Goal: Task Accomplishment & Management: Use online tool/utility

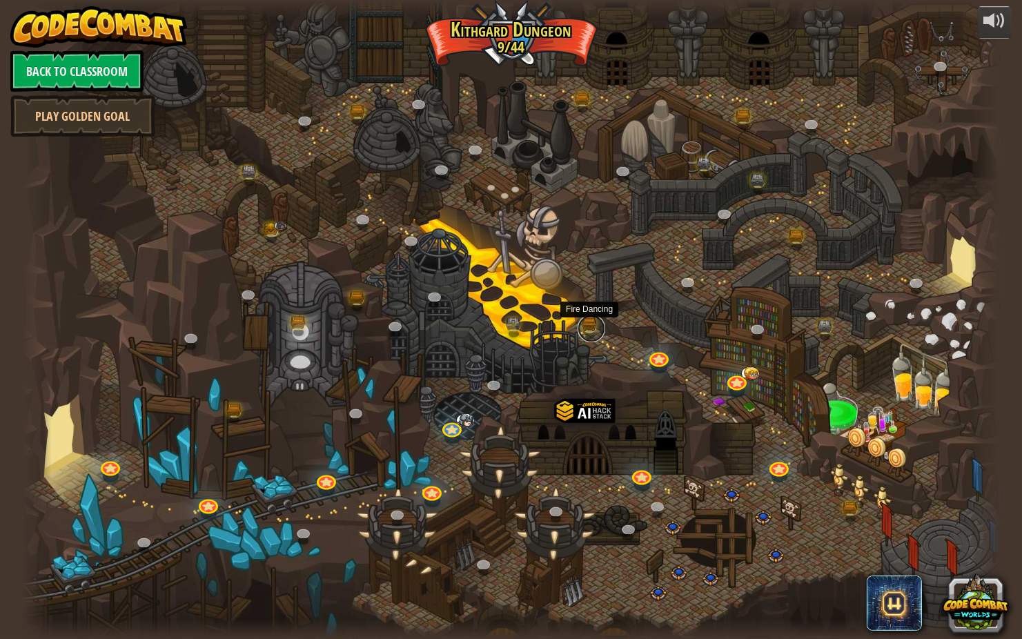
click at [593, 321] on link at bounding box center [591, 329] width 28 height 28
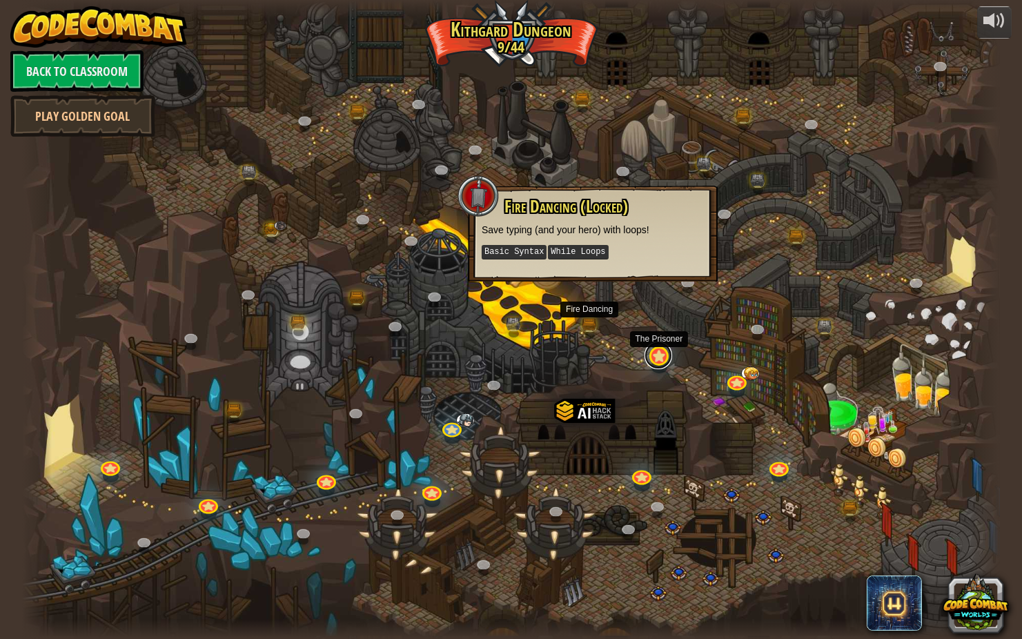
click at [664, 359] on link at bounding box center [658, 355] width 28 height 28
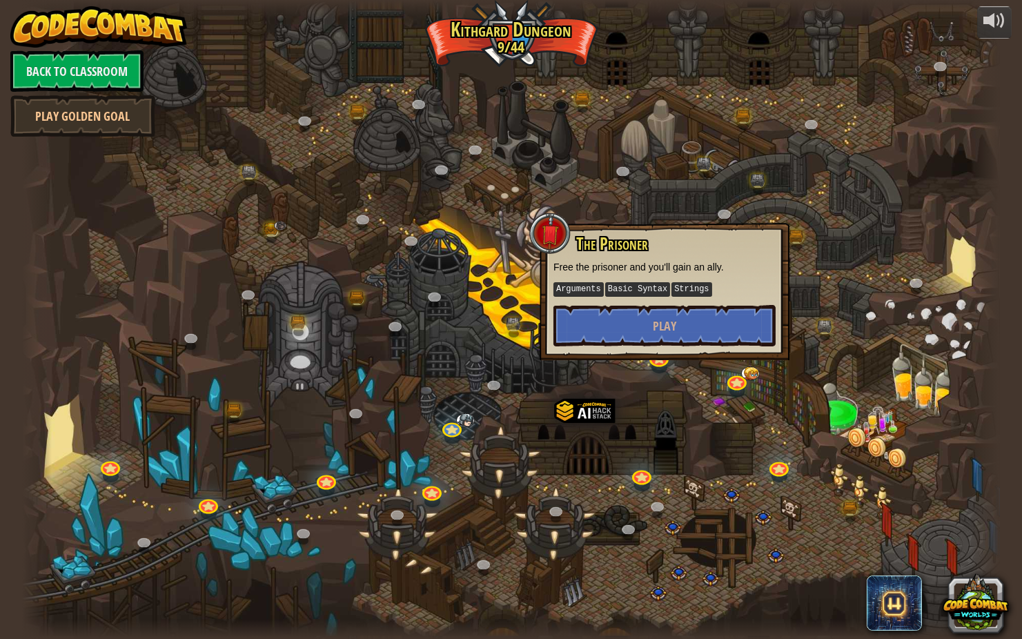
click at [635, 211] on div at bounding box center [511, 319] width 978 height 639
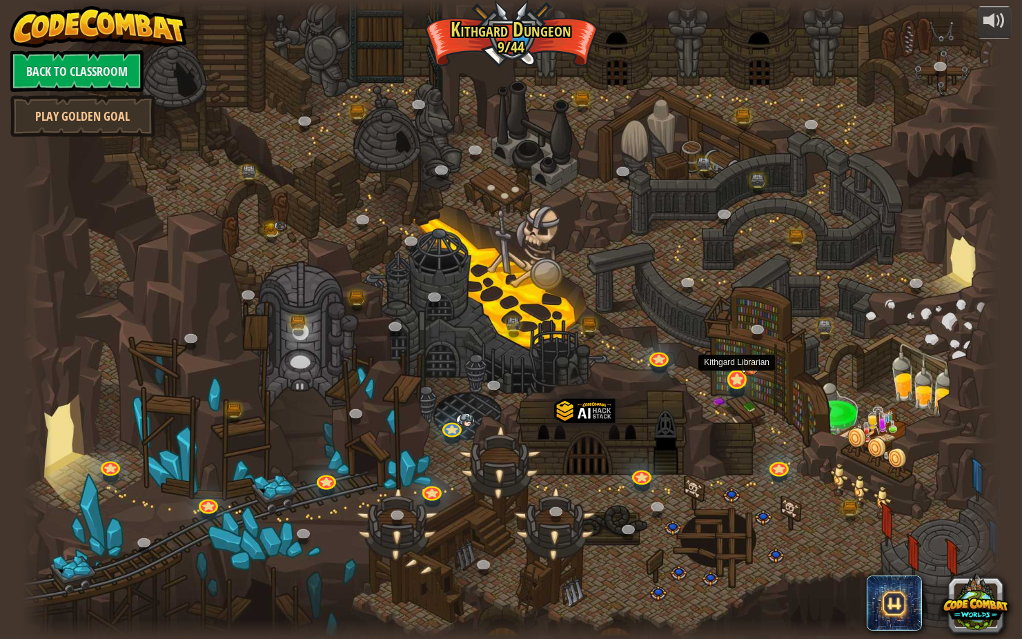
click at [756, 372] on img at bounding box center [749, 366] width 19 height 19
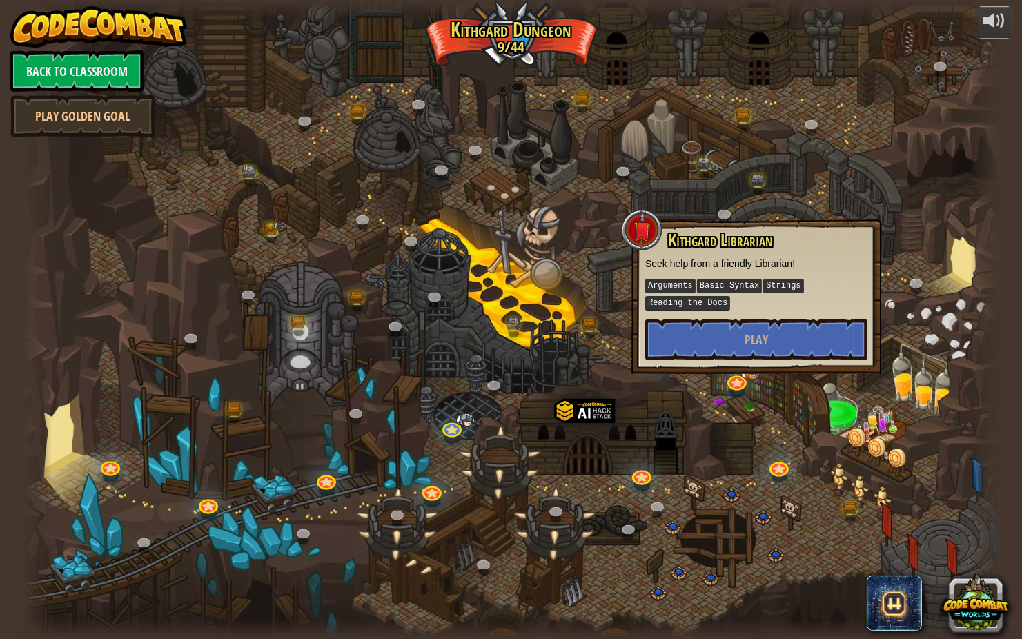
click at [757, 379] on div at bounding box center [511, 319] width 978 height 639
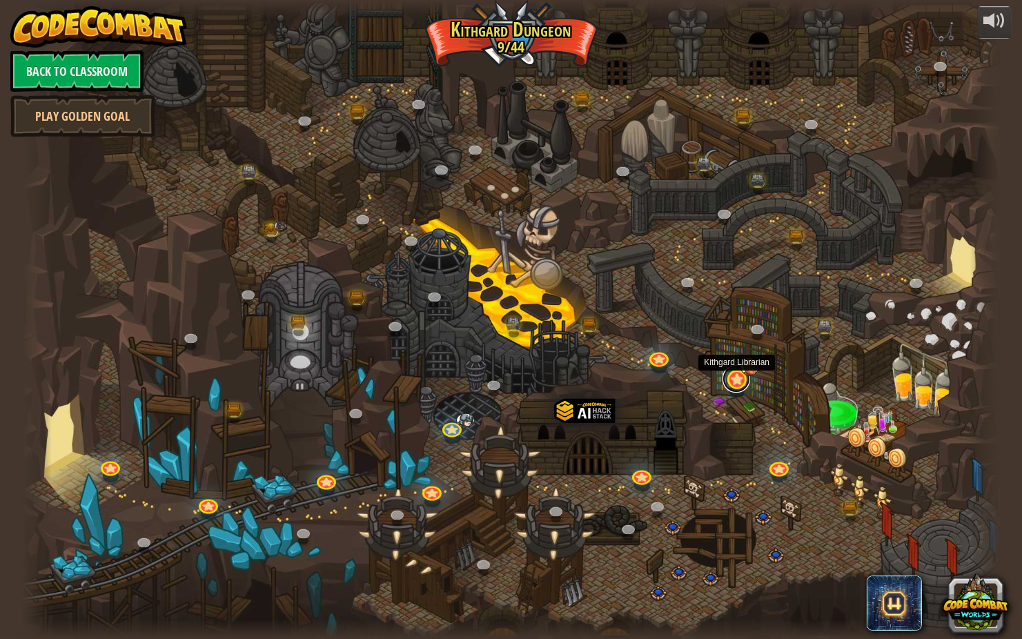
click at [732, 383] on link at bounding box center [736, 379] width 28 height 28
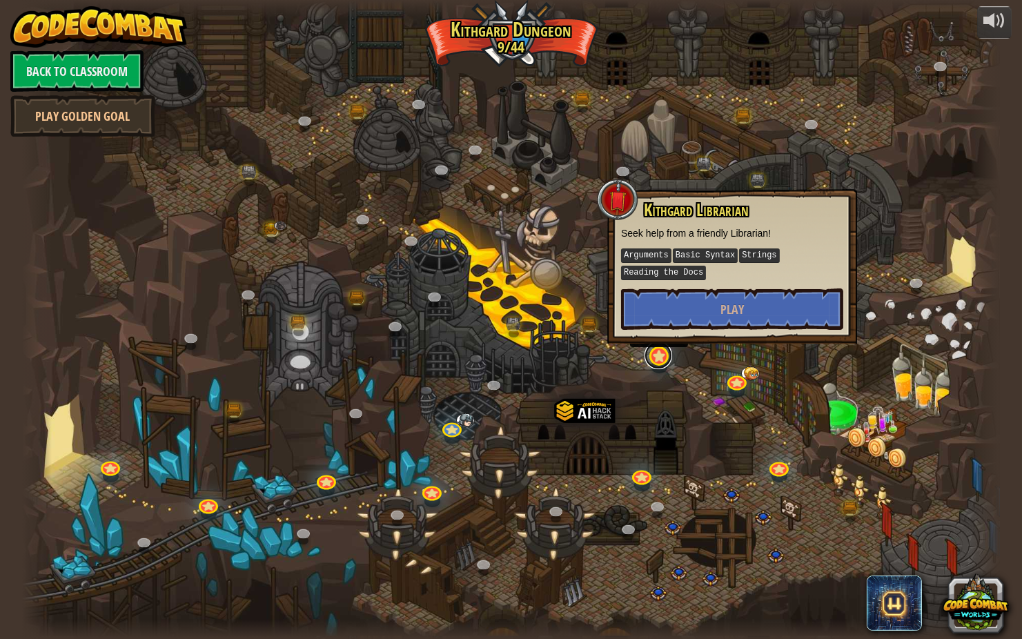
click at [659, 353] on link at bounding box center [658, 355] width 28 height 28
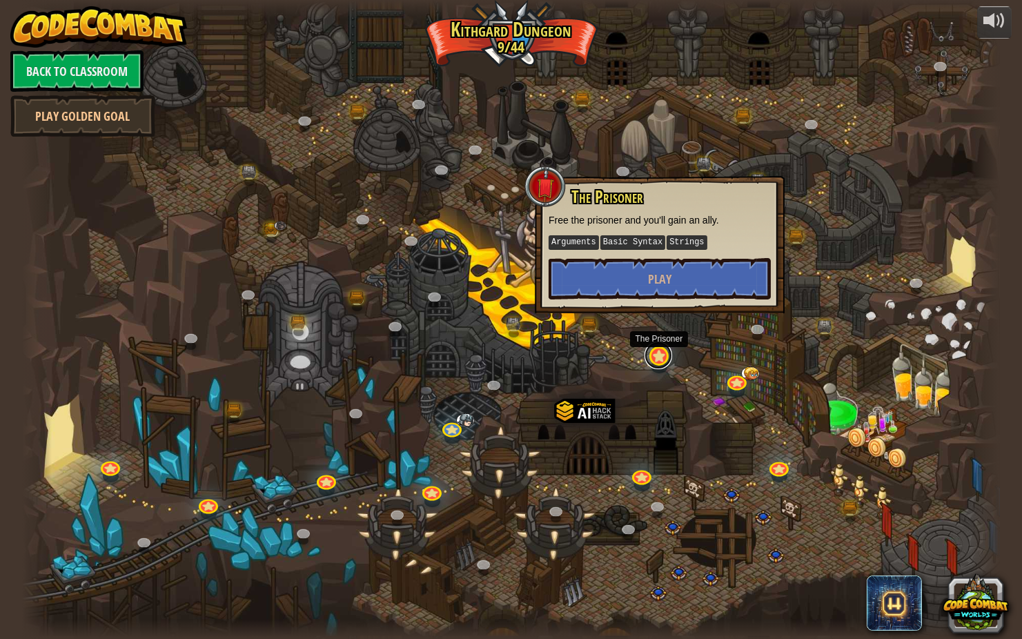
click at [661, 351] on link at bounding box center [658, 355] width 28 height 28
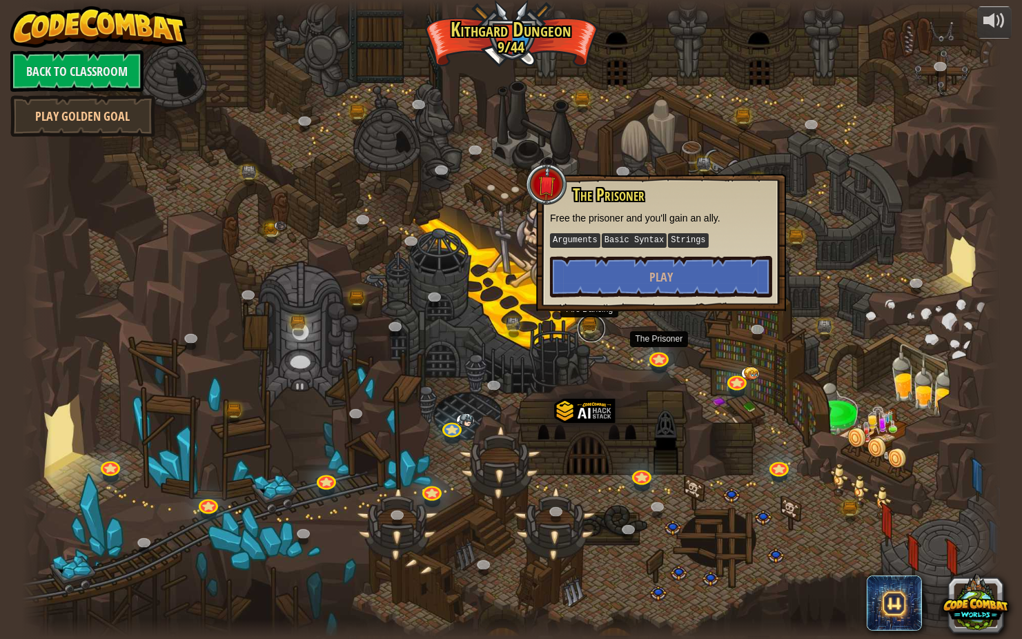
click at [584, 329] on link at bounding box center [591, 329] width 28 height 28
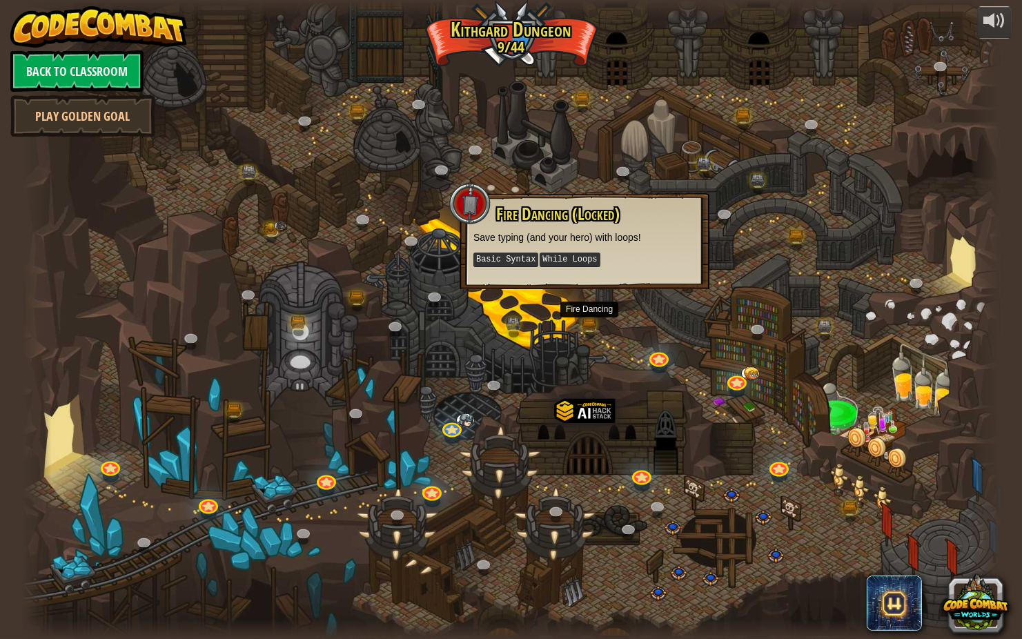
click at [602, 340] on div at bounding box center [511, 319] width 978 height 639
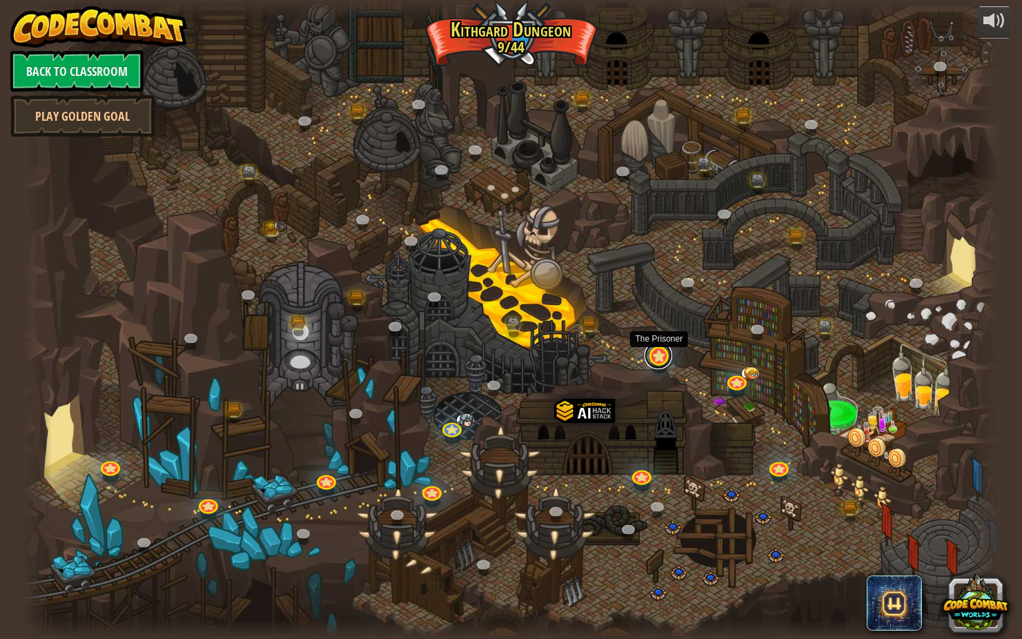
click at [661, 355] on link at bounding box center [658, 355] width 28 height 28
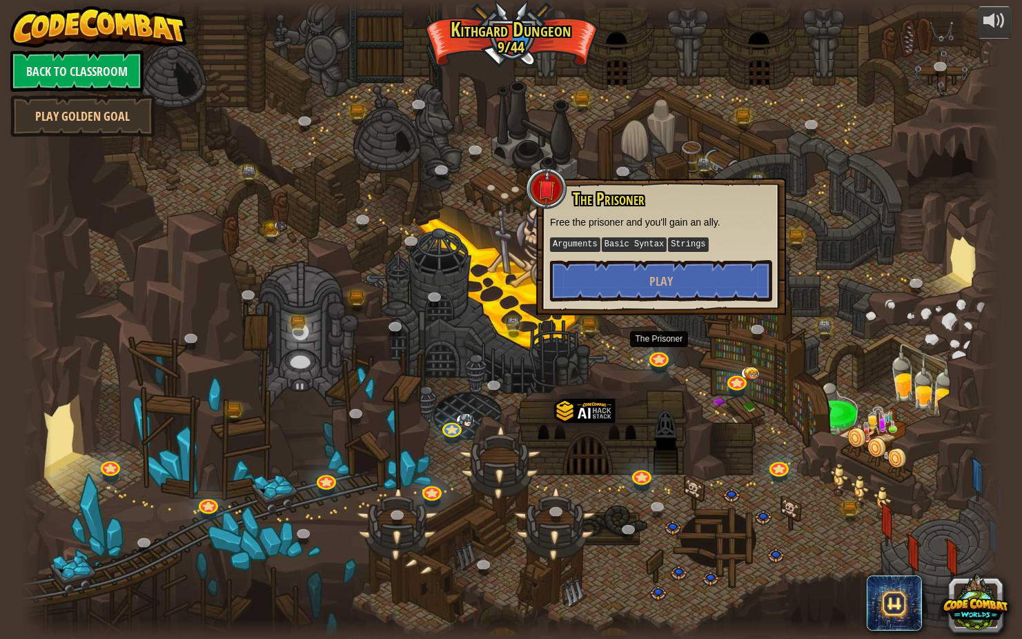
click at [775, 328] on div at bounding box center [511, 319] width 978 height 639
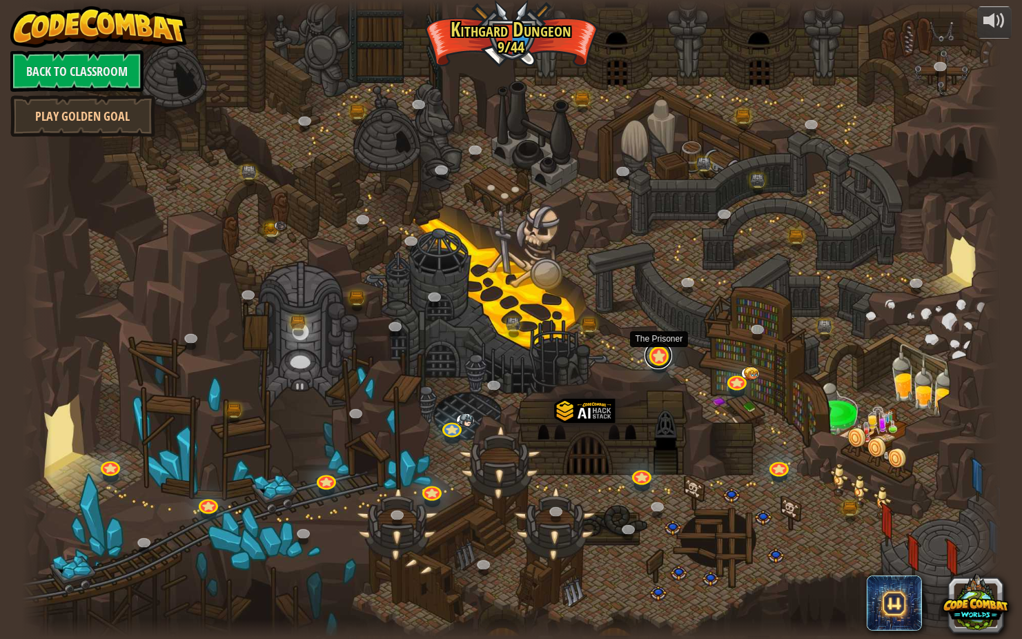
click at [659, 362] on link at bounding box center [658, 355] width 28 height 28
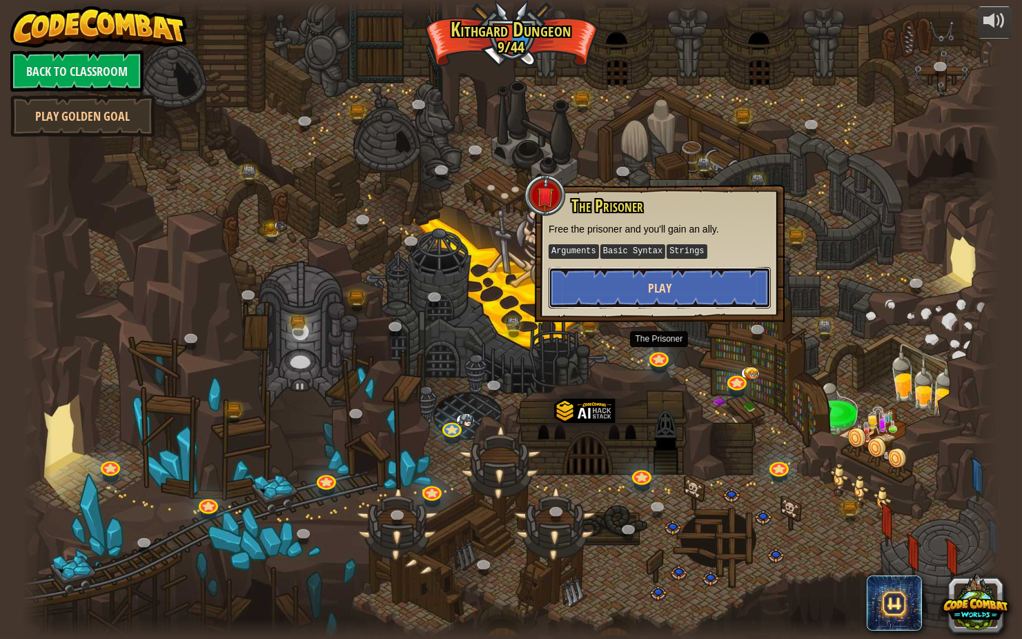
click at [662, 291] on span "Play" at bounding box center [659, 287] width 23 height 17
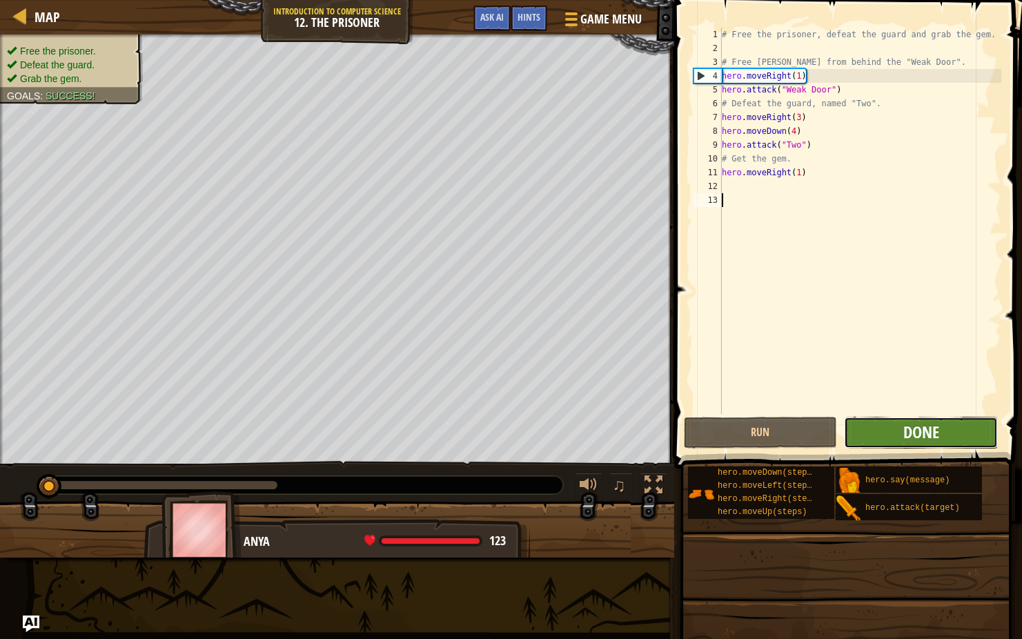
click at [935, 428] on span "Done" at bounding box center [921, 432] width 36 height 22
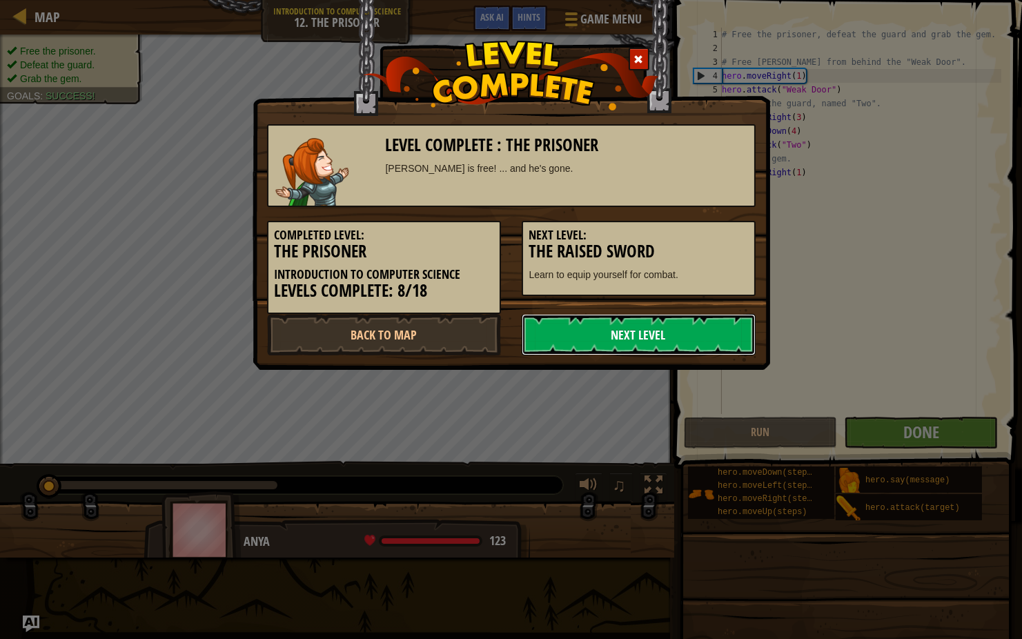
click at [625, 326] on link "Next Level" at bounding box center [639, 334] width 234 height 41
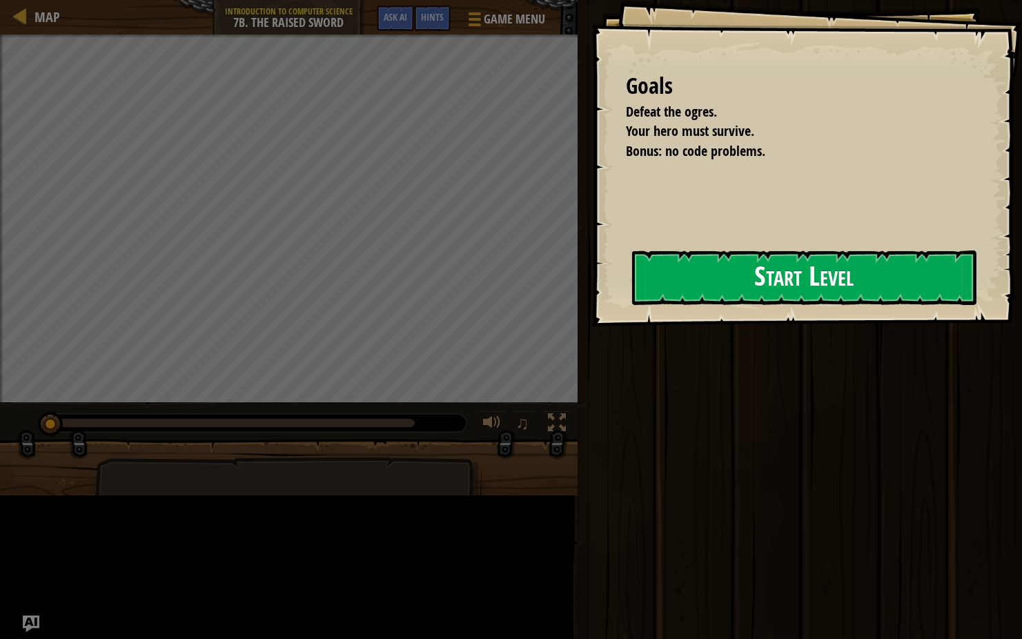
click at [599, 317] on div "Goals Defeat the ogres. Your hero must survive. Bonus: no code problems. Start …" at bounding box center [806, 163] width 430 height 326
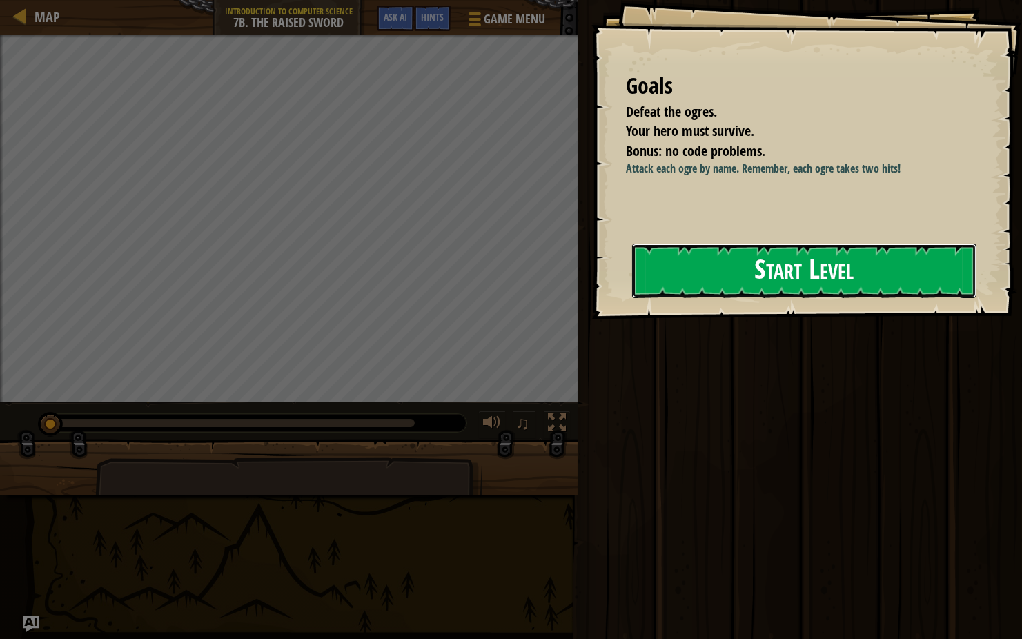
click at [799, 272] on button "Start Level" at bounding box center [804, 271] width 344 height 54
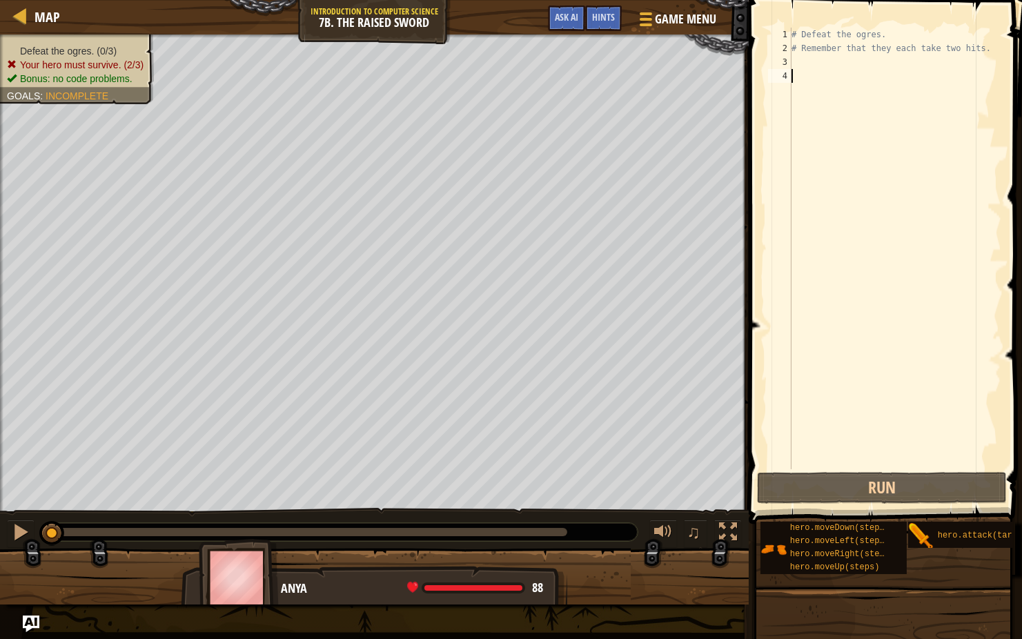
click at [805, 63] on div "# Defeat the ogres. # Remember that they each take two hits." at bounding box center [895, 262] width 212 height 469
type textarea "mo"
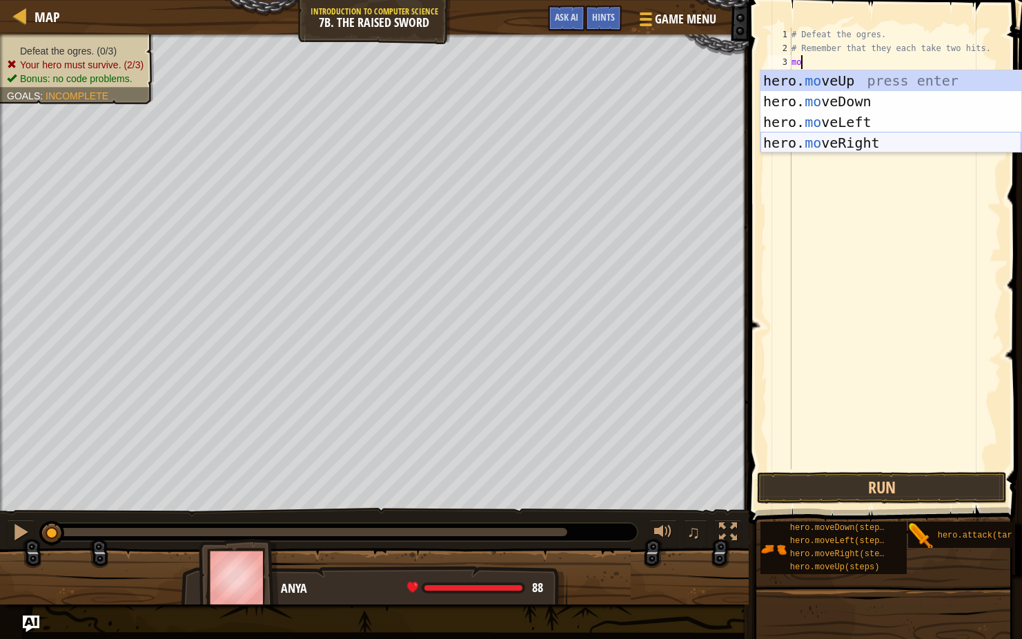
click at [875, 140] on div "hero. mo veUp press enter hero. mo veDown press enter hero. mo veLeft press ent…" at bounding box center [890, 132] width 261 height 124
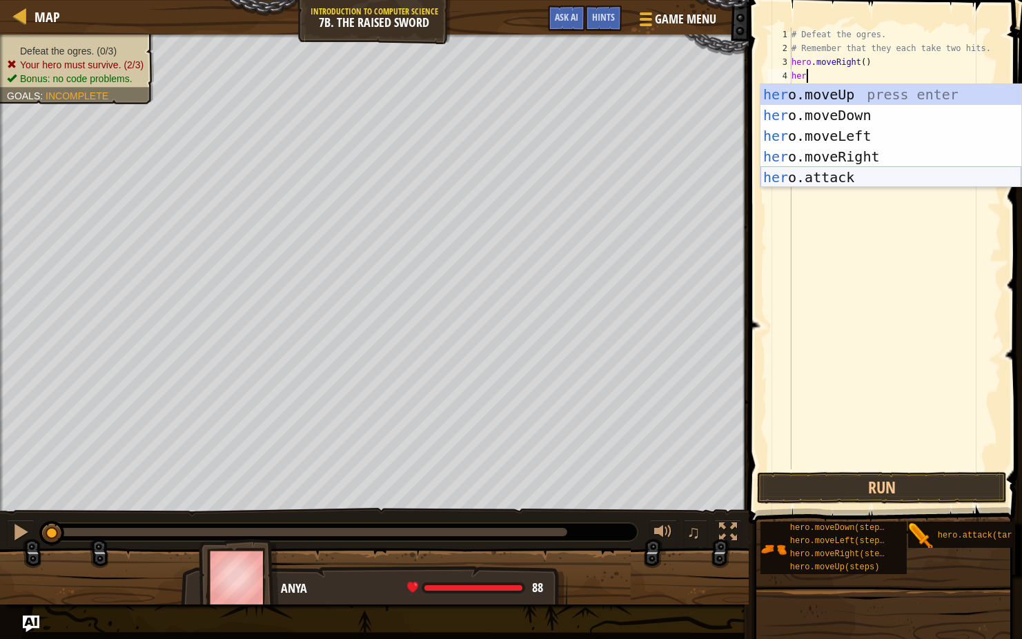
click at [825, 176] on div "her o.moveUp press enter her o.moveDown press enter her o.moveLeft press enter …" at bounding box center [890, 156] width 261 height 145
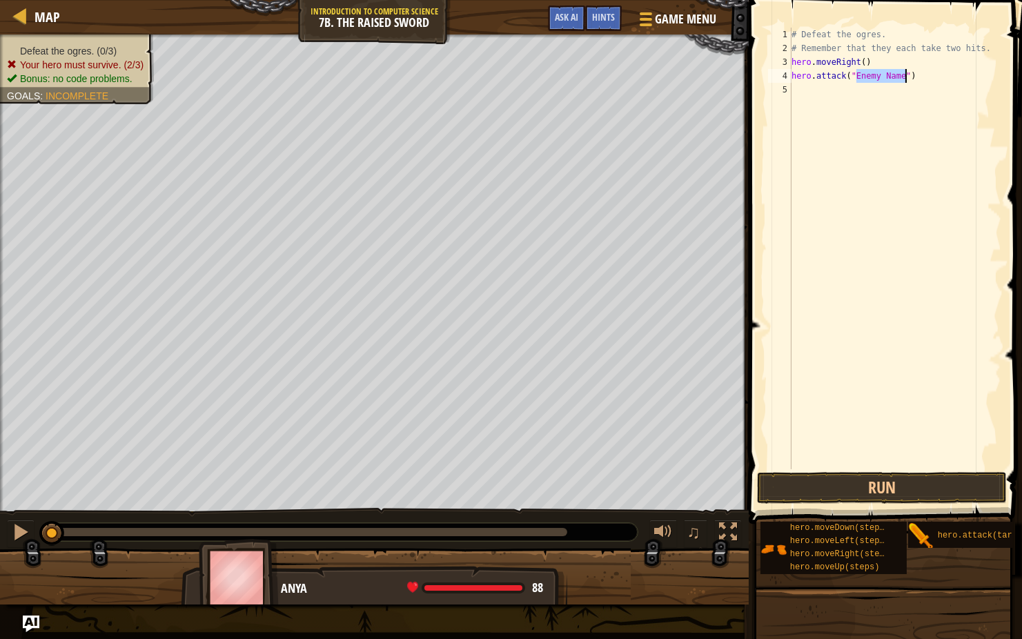
scroll to position [6, 6]
type textarea "hero.attack("Rig")"
drag, startPoint x: 893, startPoint y: 70, endPoint x: 781, endPoint y: 70, distance: 112.4
click at [781, 70] on div "hero.attack("Rig") 1 2 3 4 5 # Defeat the ogres. # Remember that they each take…" at bounding box center [883, 249] width 236 height 442
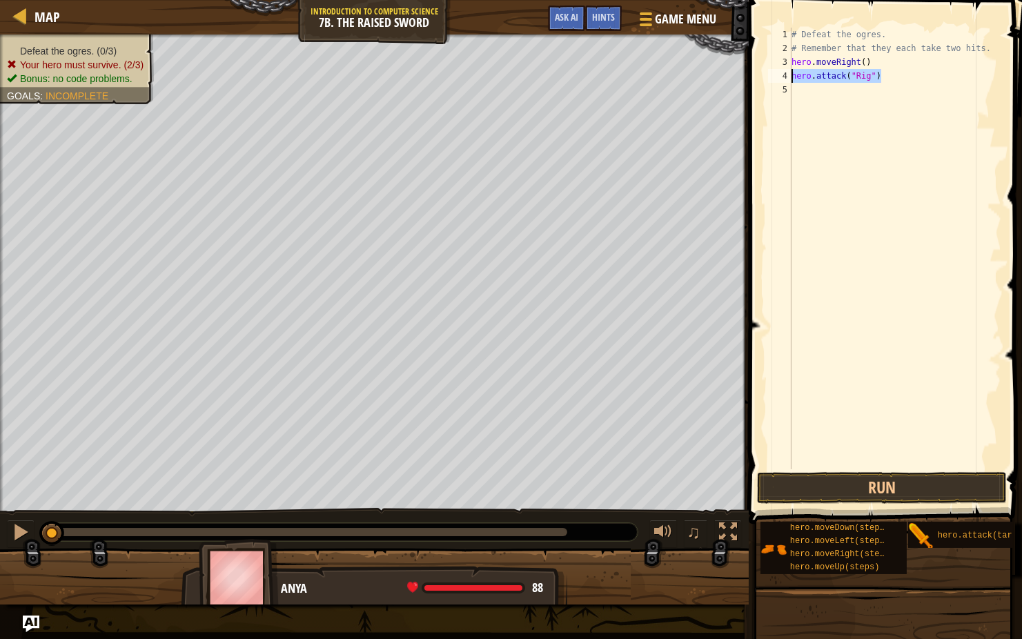
click at [804, 93] on div "# Defeat the ogres. # Remember that they each take two hits. hero . moveRight (…" at bounding box center [895, 262] width 212 height 469
type textarea "hero.attack("Rig")"
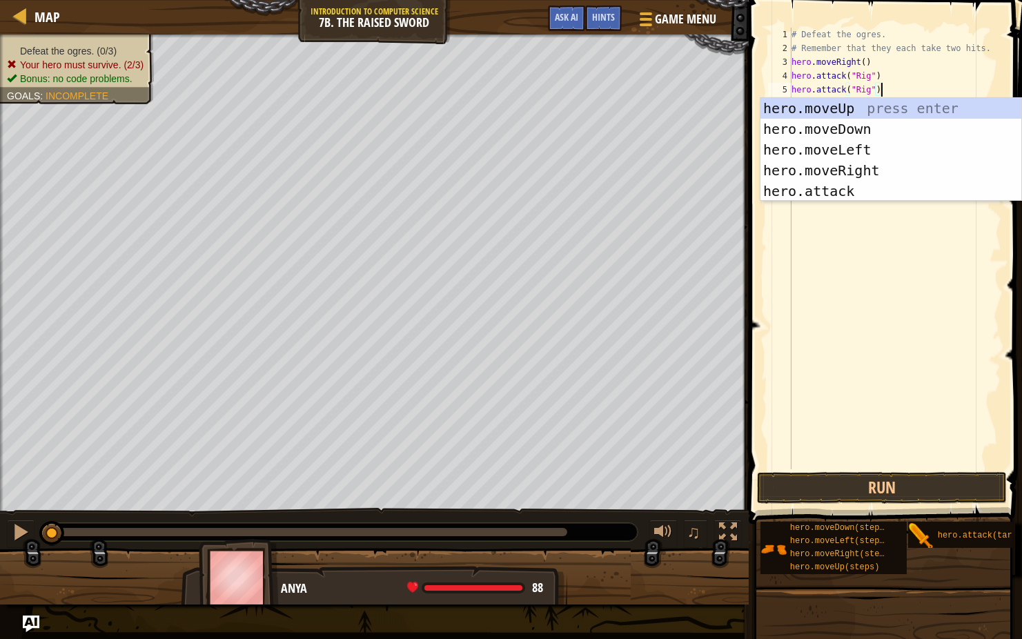
click at [901, 83] on div "# Defeat the ogres. # Remember that they each take two hits. hero . moveRight (…" at bounding box center [895, 262] width 212 height 469
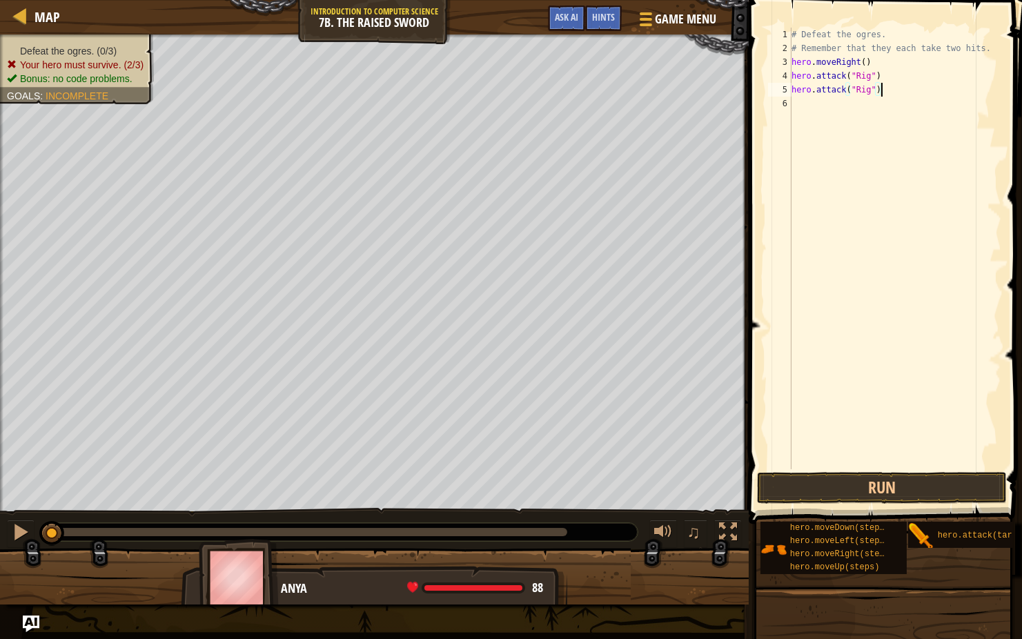
click at [809, 101] on div "# Defeat the ogres. # Remember that they each take two hits. hero . moveRight (…" at bounding box center [895, 262] width 212 height 469
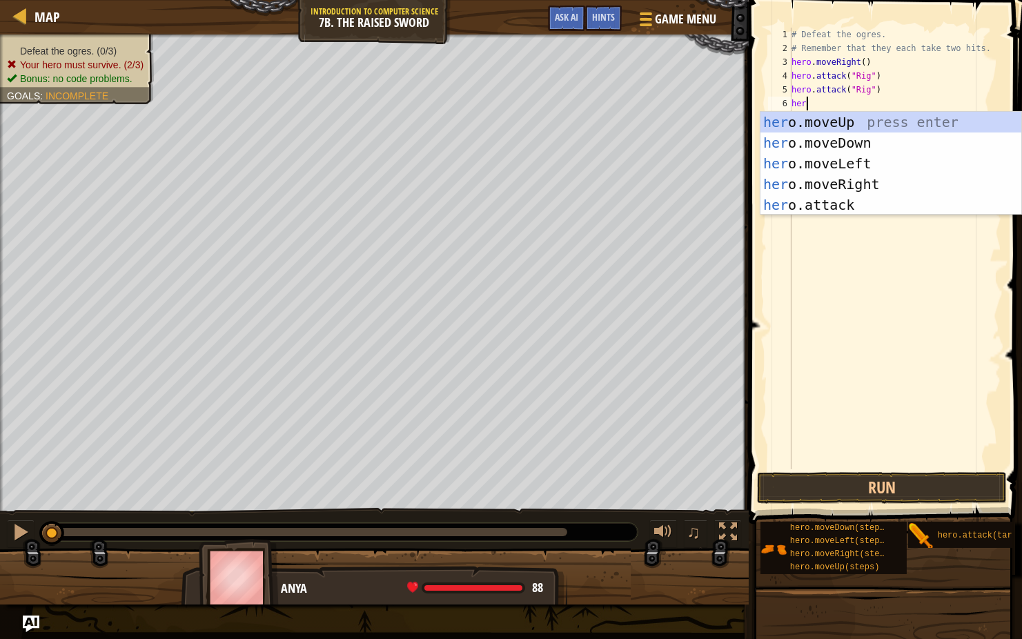
scroll to position [6, 0]
click at [823, 202] on div "hero .moveUp press enter hero .moveDown press enter hero .moveLeft press enter …" at bounding box center [890, 184] width 261 height 145
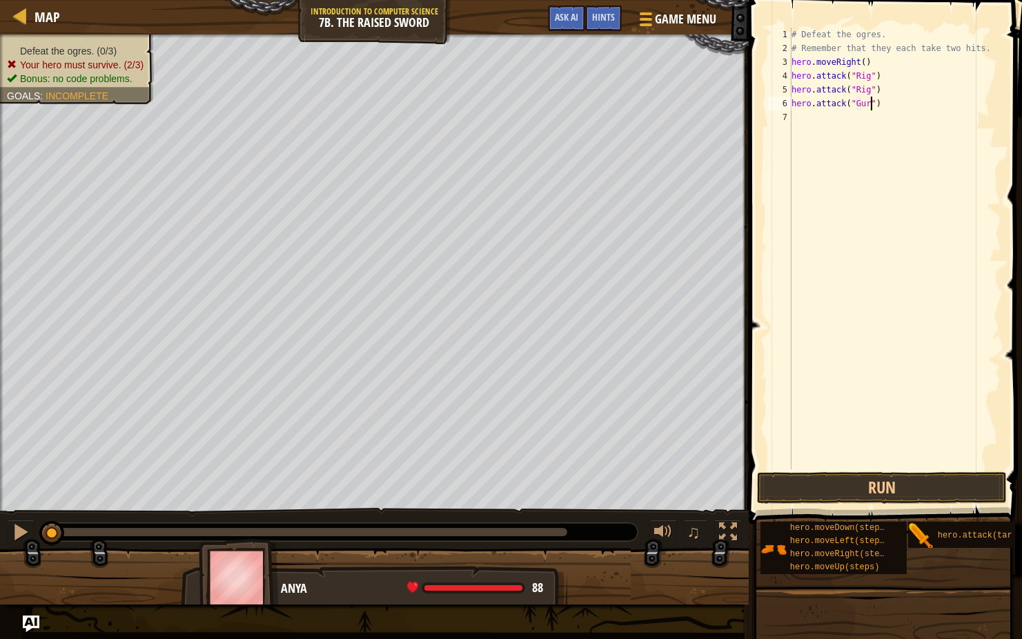
type textarea "hero.attack("Gurt")"
drag, startPoint x: 895, startPoint y: 101, endPoint x: 780, endPoint y: 106, distance: 115.3
click at [780, 106] on div "hero.attack("Gurt") 1 2 3 4 5 6 7 # Defeat the ogres. # Remember that they each…" at bounding box center [883, 249] width 236 height 442
click at [809, 122] on div "# Defeat the ogres. # Remember that they each take two hits. hero . moveRight (…" at bounding box center [895, 262] width 212 height 469
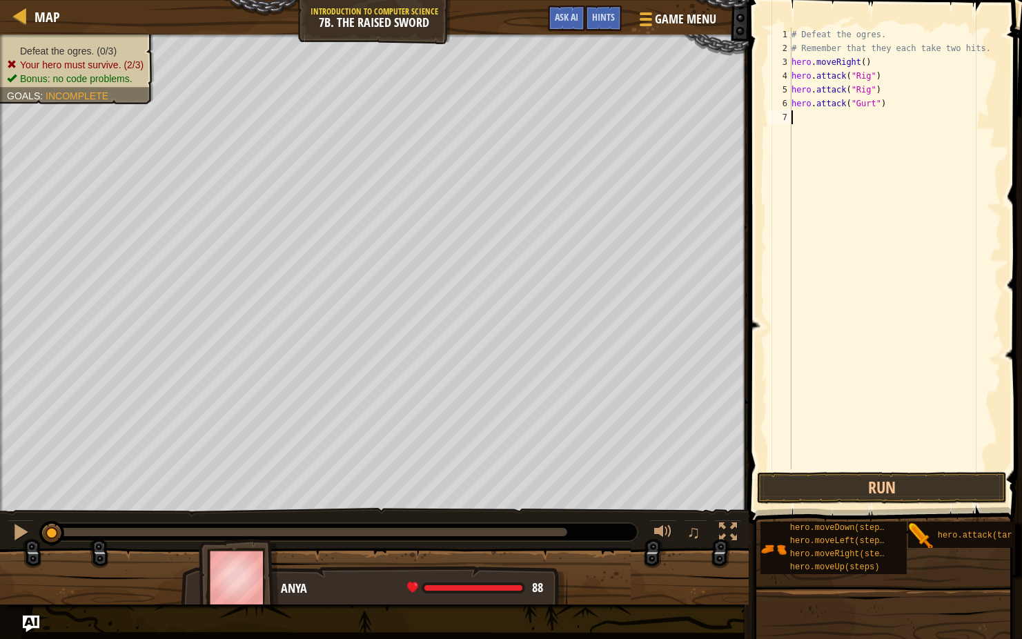
scroll to position [6, 0]
type textarea "hero.attack("Gurt")"
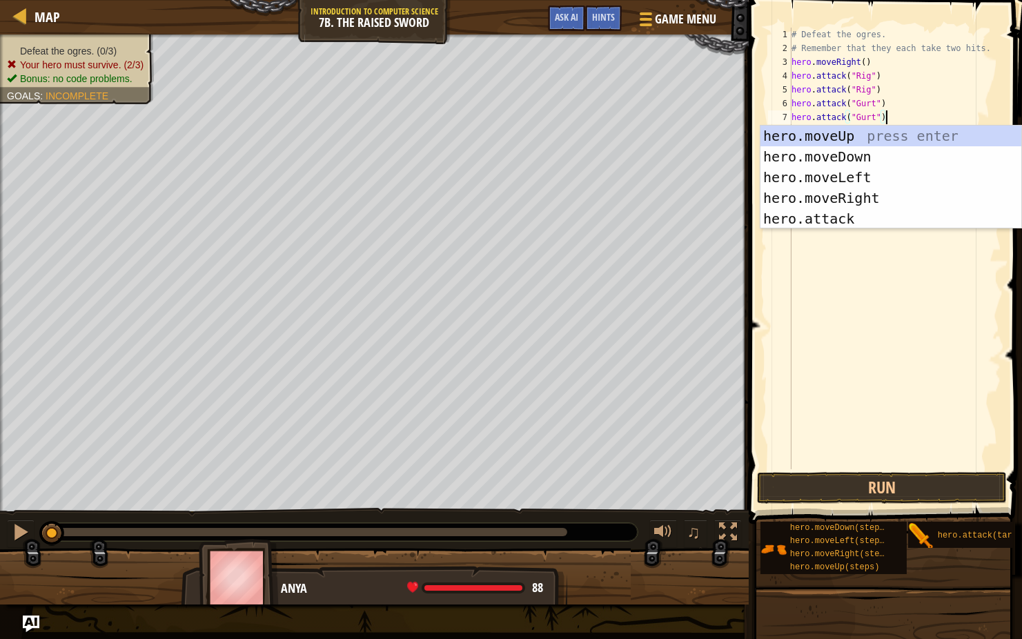
click at [913, 110] on div "# Defeat the ogres. # Remember that they each take two hits. hero . moveRight (…" at bounding box center [895, 262] width 212 height 469
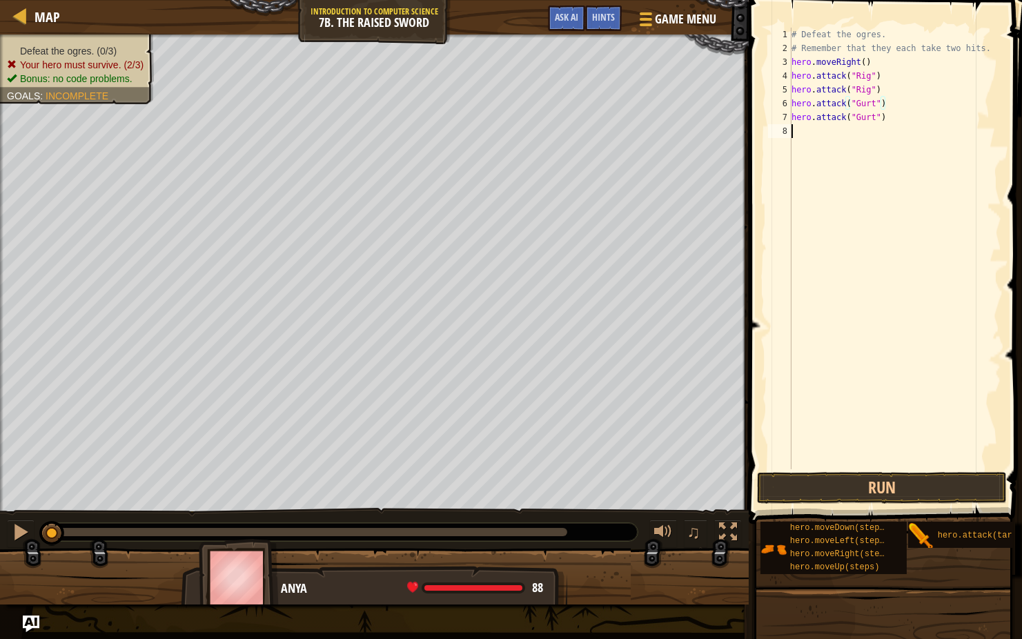
click at [843, 133] on div "# Defeat the ogres. # Remember that they each take two hits. hero . moveRight (…" at bounding box center [895, 262] width 212 height 469
drag, startPoint x: 875, startPoint y: 128, endPoint x: 854, endPoint y: 136, distance: 22.7
click at [854, 136] on div "# Defeat the ogres. # Remember that they each take two hits. hero . moveRight (…" at bounding box center [895, 262] width 212 height 469
type textarea "hero.attack("Ack")"
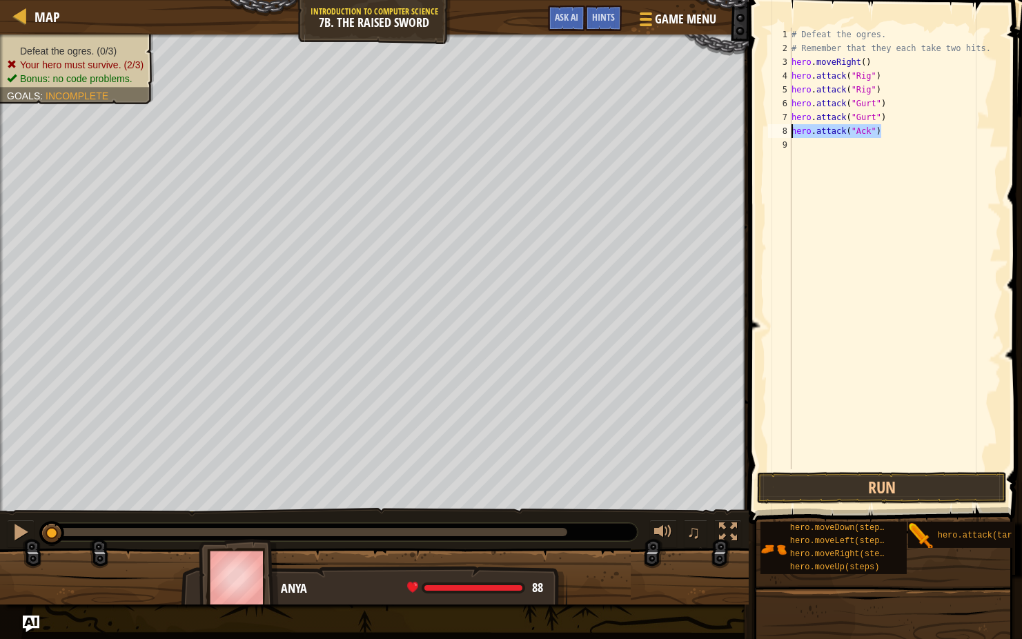
drag, startPoint x: 888, startPoint y: 134, endPoint x: 771, endPoint y: 132, distance: 117.3
click at [771, 132] on div "hero.attack("Ack") 1 2 3 4 5 6 7 8 9 # Defeat the ogres. # Remember that they e…" at bounding box center [883, 249] width 236 height 442
click at [814, 151] on div "# Defeat the ogres. # Remember that they each take two hits. hero . moveRight (…" at bounding box center [895, 262] width 212 height 469
type textarea "hero.attack("Ack")"
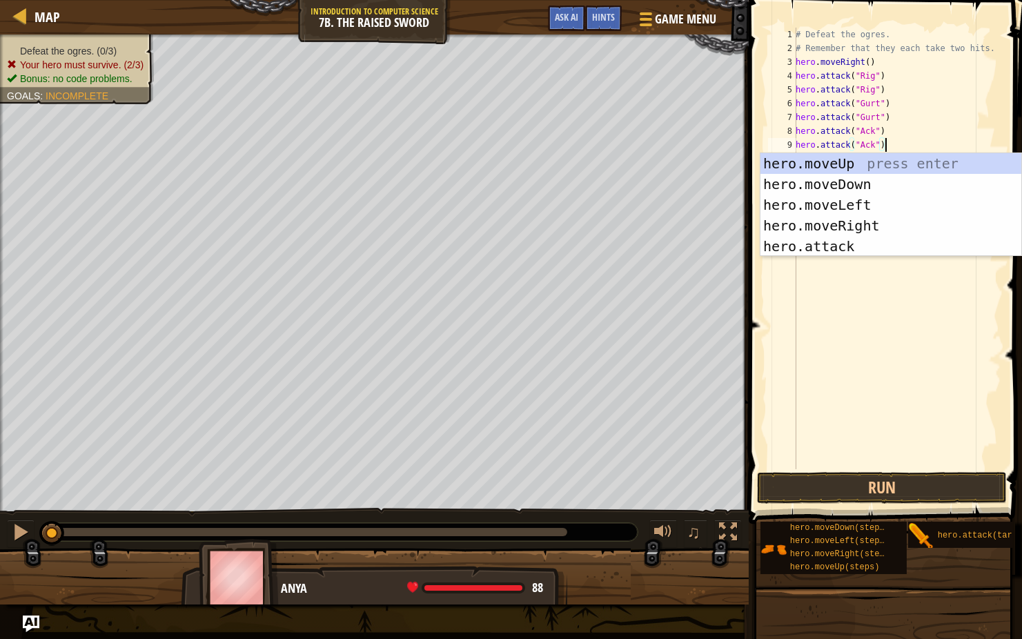
click at [893, 308] on div "# Defeat the ogres. # Remember that they each take two hits. hero . moveRight (…" at bounding box center [897, 262] width 208 height 469
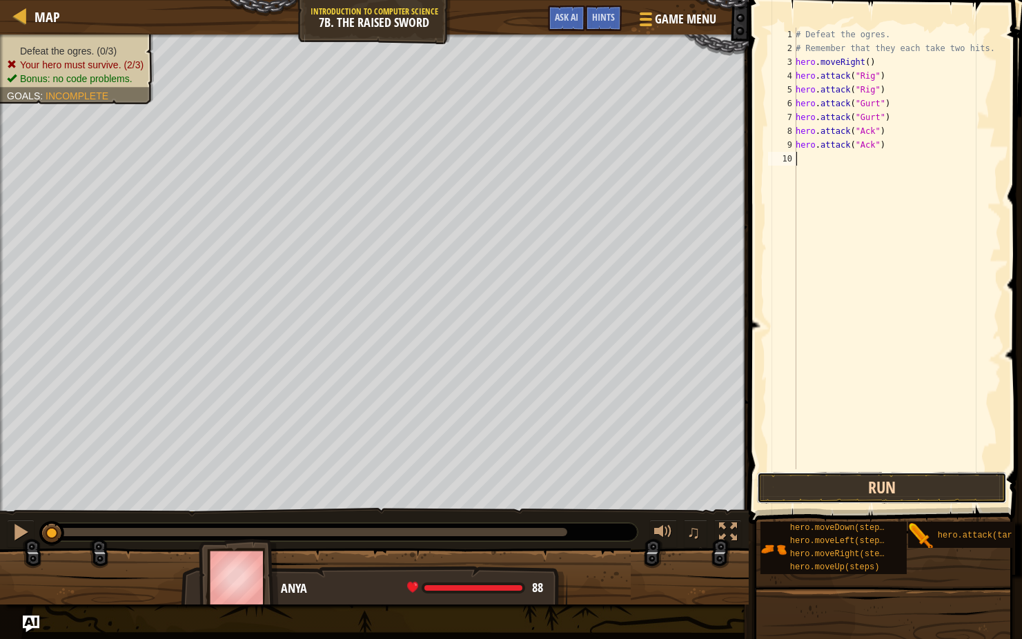
click at [890, 488] on button "Run" at bounding box center [881, 488] width 249 height 32
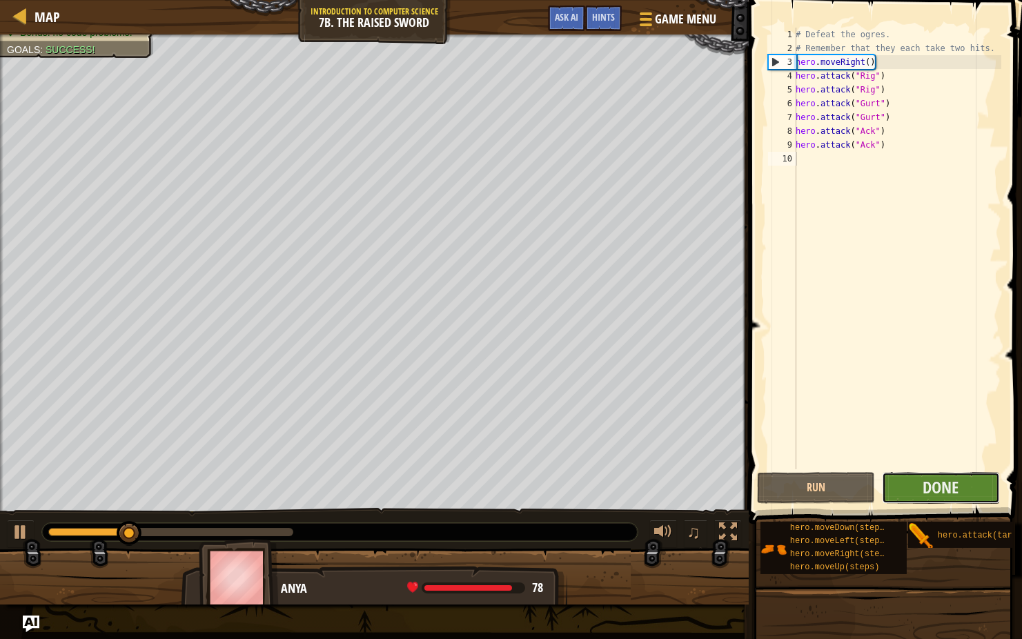
click at [911, 494] on button "Done" at bounding box center [941, 488] width 118 height 32
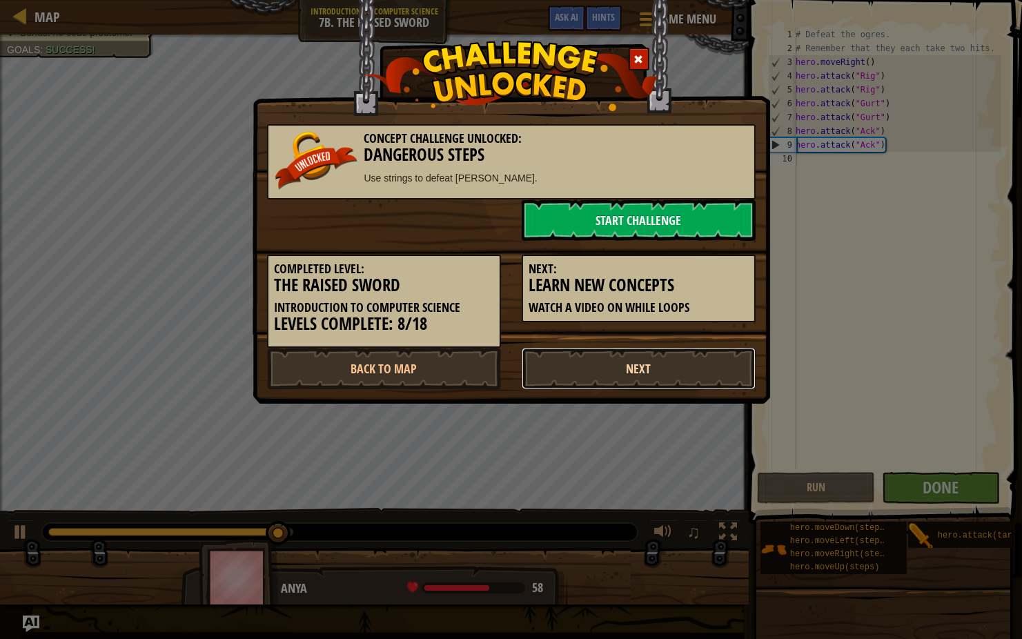
click at [635, 370] on link "Next" at bounding box center [639, 368] width 234 height 41
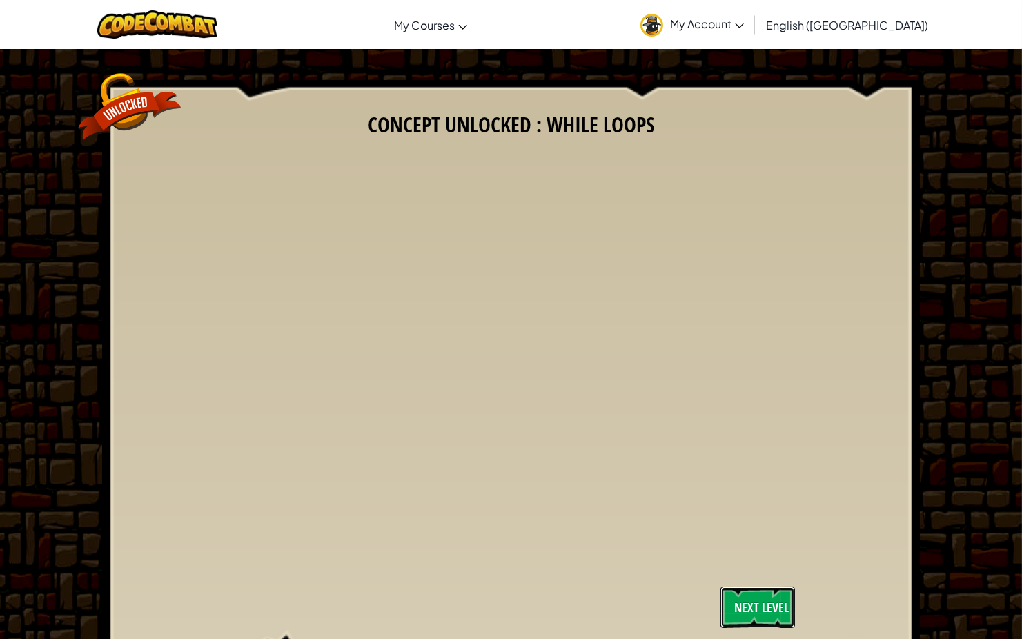
click at [767, 597] on link "Next Level" at bounding box center [757, 606] width 75 height 41
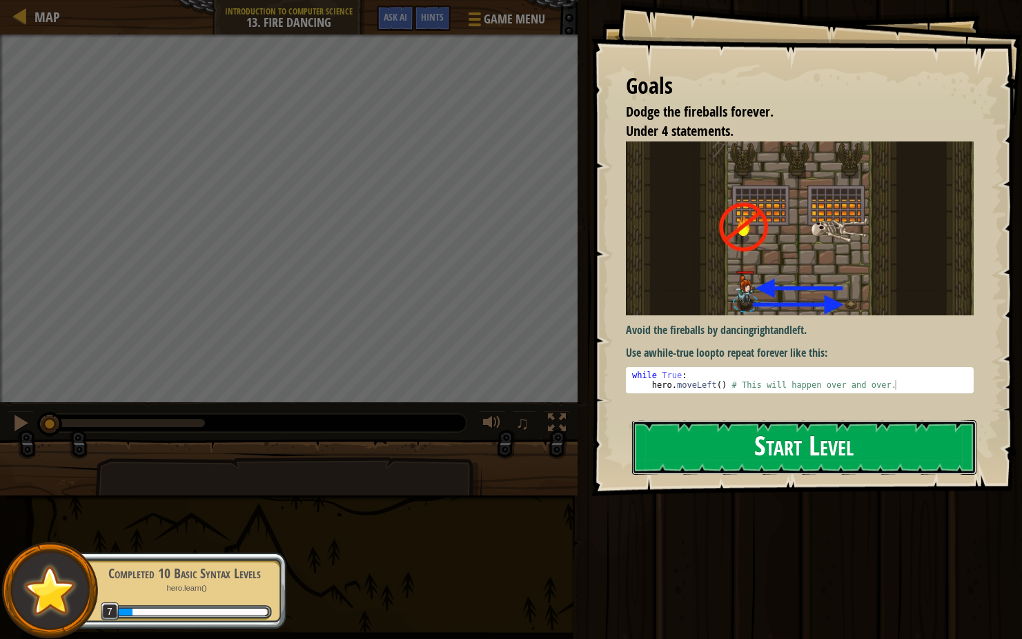
click at [819, 449] on button "Start Level" at bounding box center [804, 447] width 344 height 54
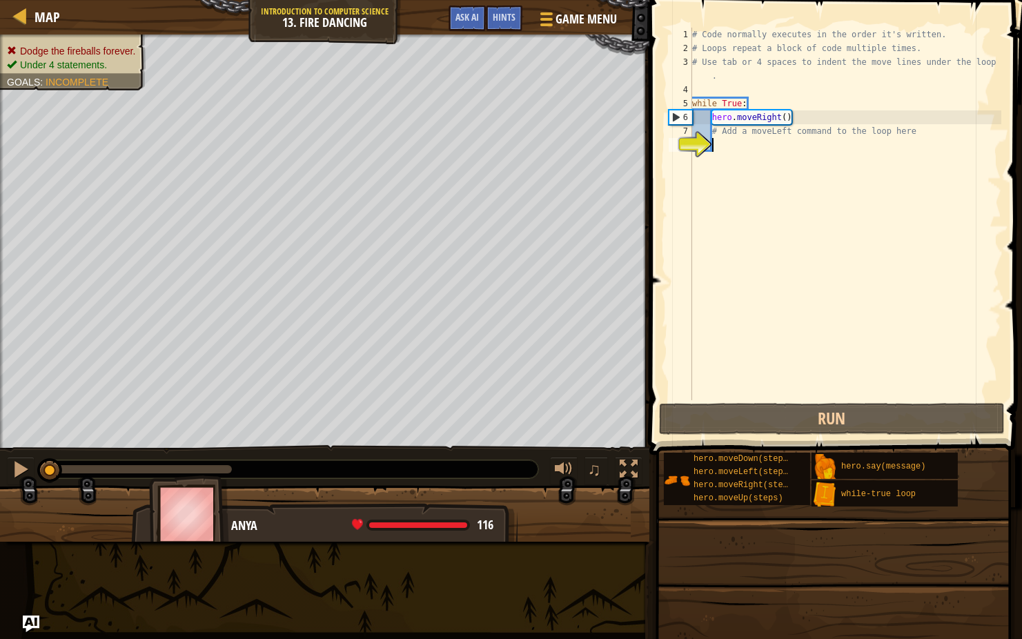
click at [704, 119] on div "# Code normally executes in the order it's written. # Loops repeat a block of c…" at bounding box center [845, 228] width 312 height 400
type textarea "hero.moveRight()"
click at [718, 143] on div "# Code normally executes in the order it's written. # Loops repeat a block of c…" at bounding box center [845, 228] width 312 height 400
click at [735, 109] on div "# Code normally executes in the order it's written. # Loops repeat a block of c…" at bounding box center [845, 228] width 312 height 400
type textarea "while True:"
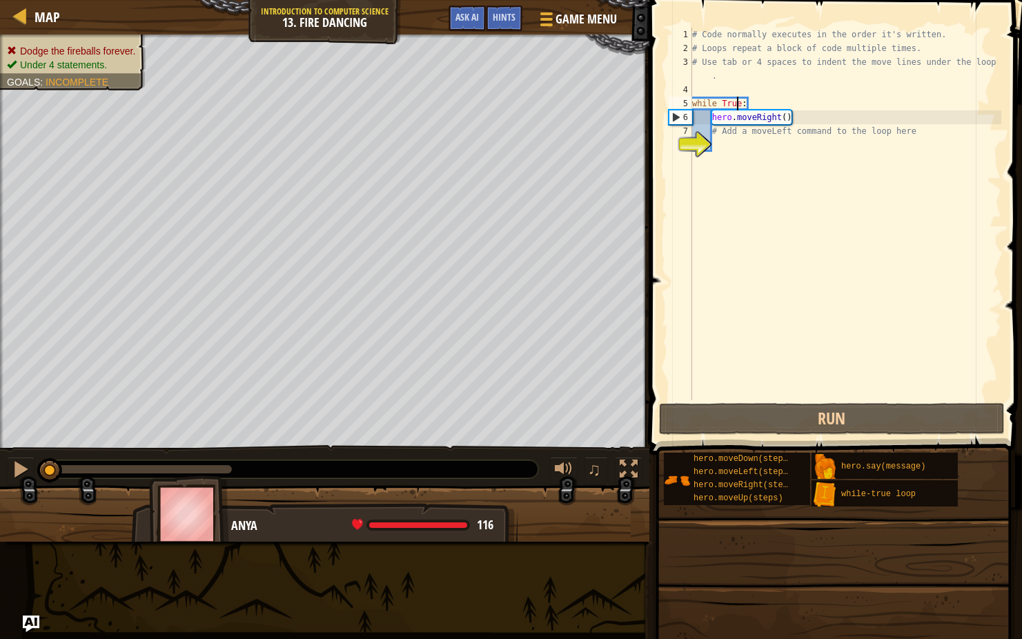
click at [732, 100] on div "# Code normally executes in the order it's written. # Loops repeat a block of c…" at bounding box center [845, 228] width 312 height 400
click at [728, 157] on div "# Code normally executes in the order it's written. # Loops repeat a block of c…" at bounding box center [845, 228] width 312 height 400
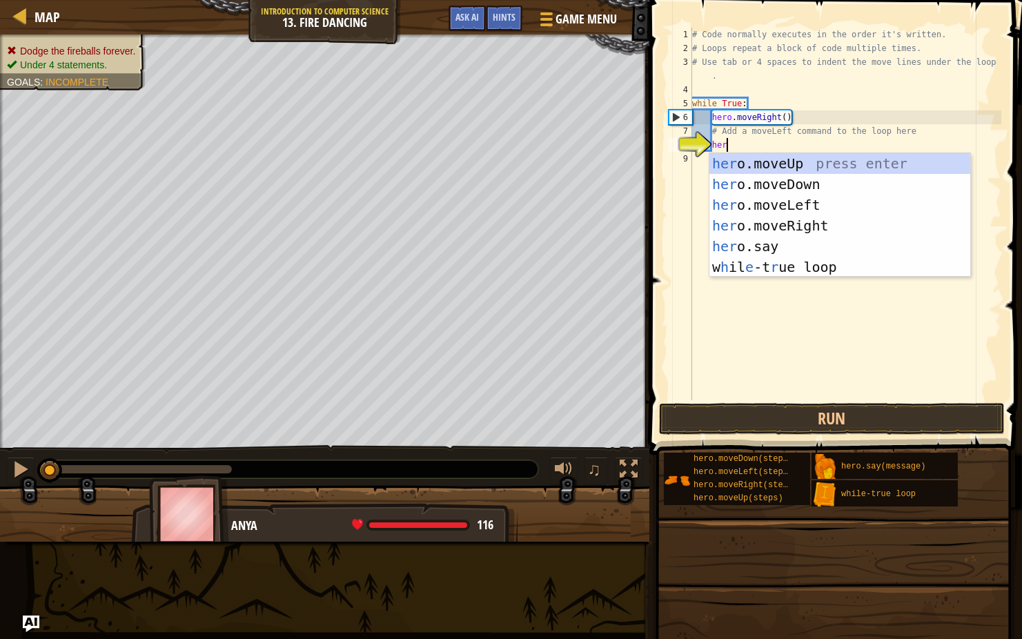
scroll to position [6, 2]
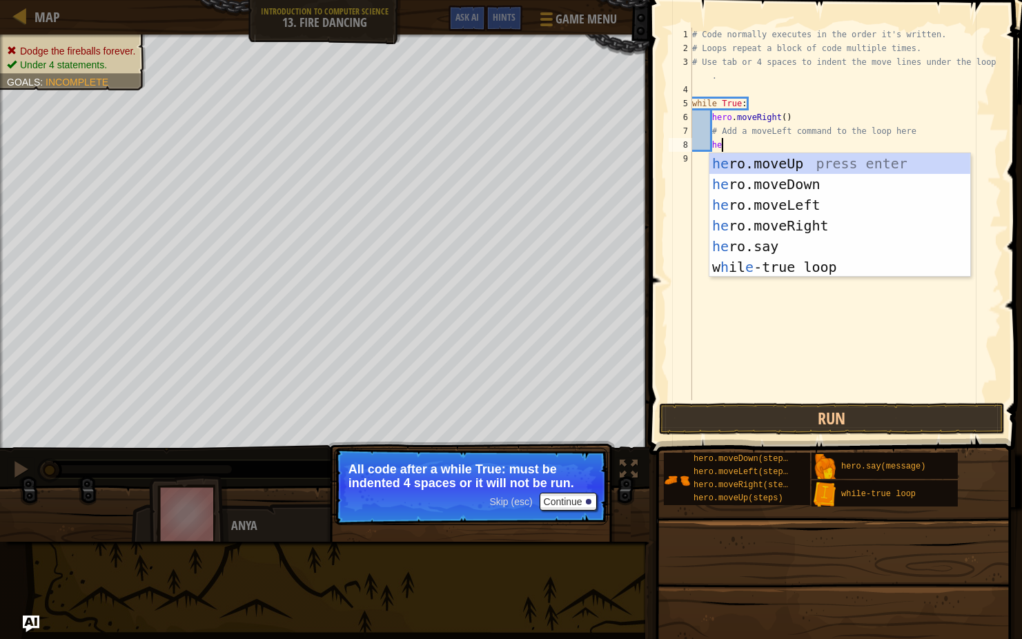
type textarea "h"
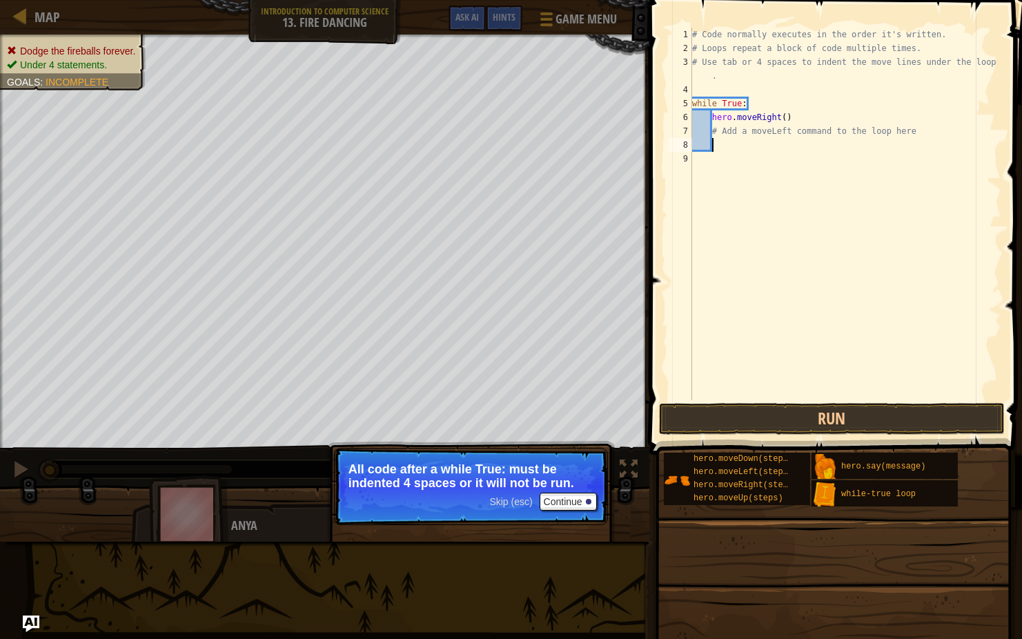
scroll to position [6, 0]
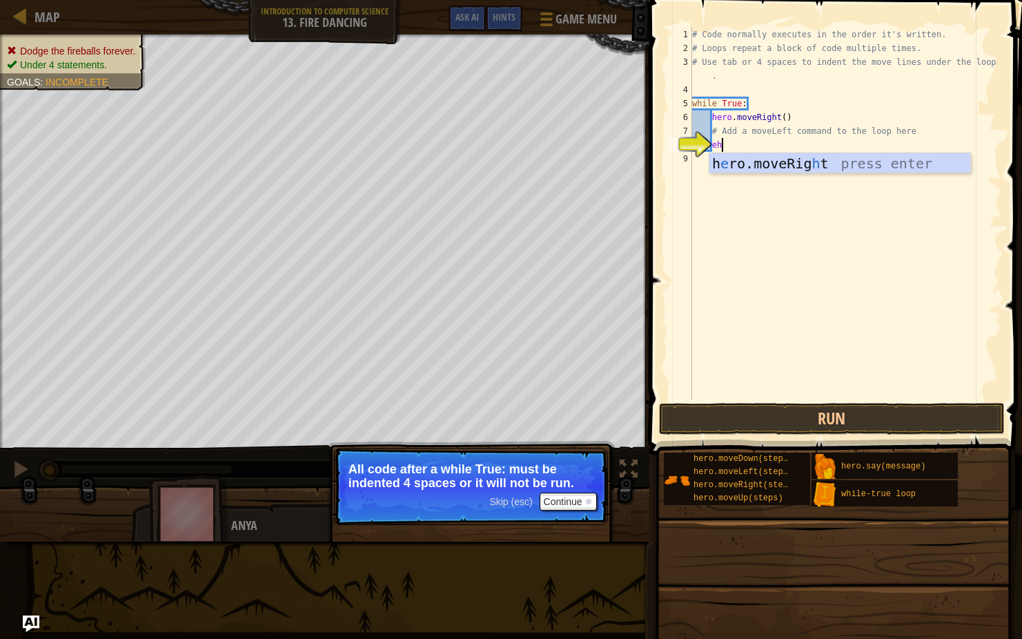
type textarea "e"
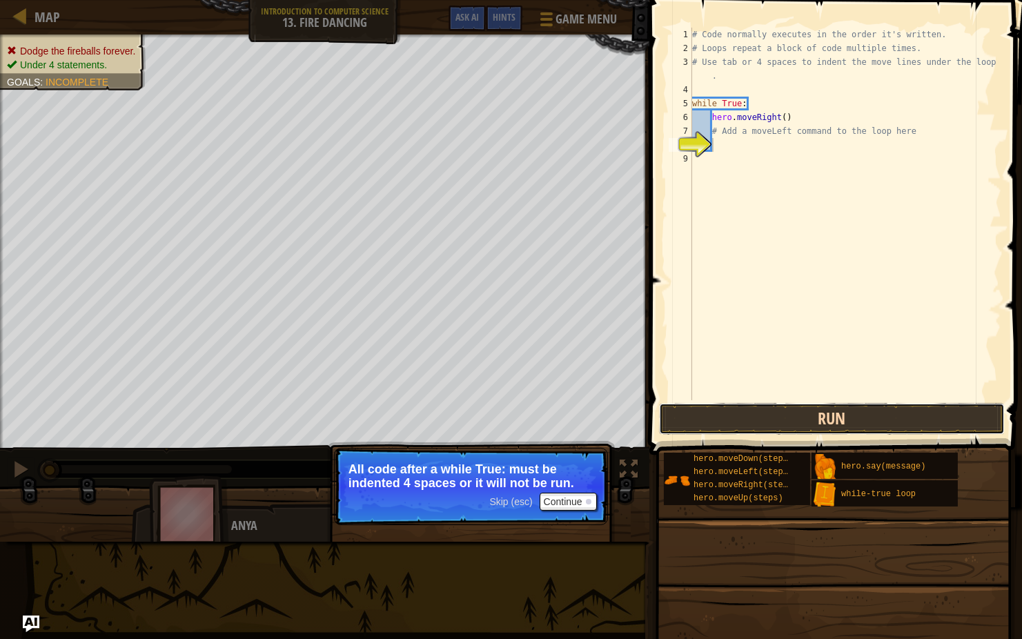
click at [815, 416] on button "Run" at bounding box center [832, 419] width 346 height 32
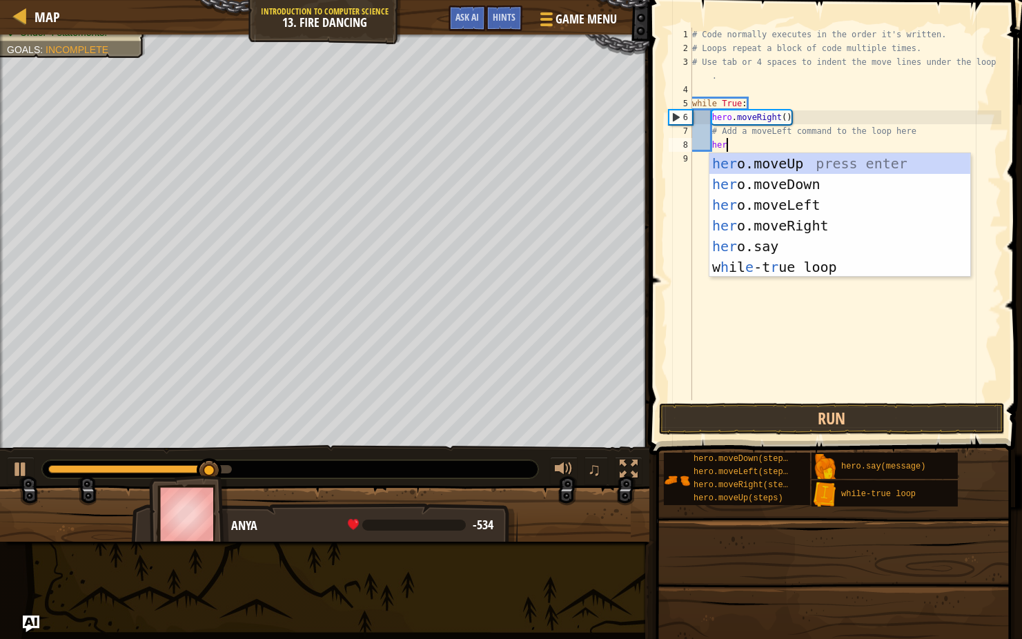
type textarea "hero"
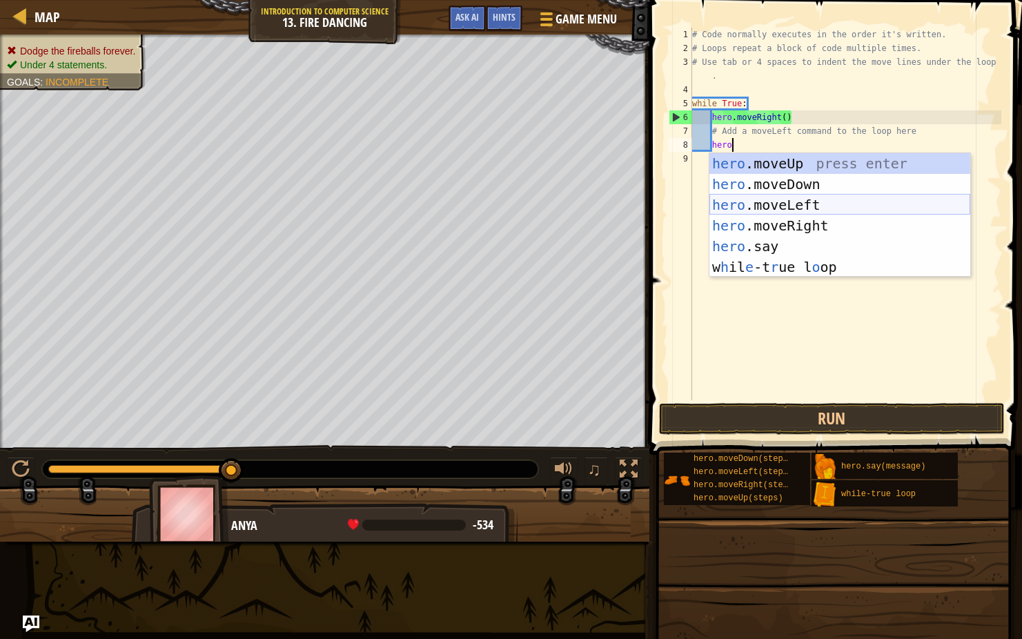
click at [804, 200] on div "hero .moveUp press enter hero .moveDown press enter hero .moveLeft press enter …" at bounding box center [839, 236] width 261 height 166
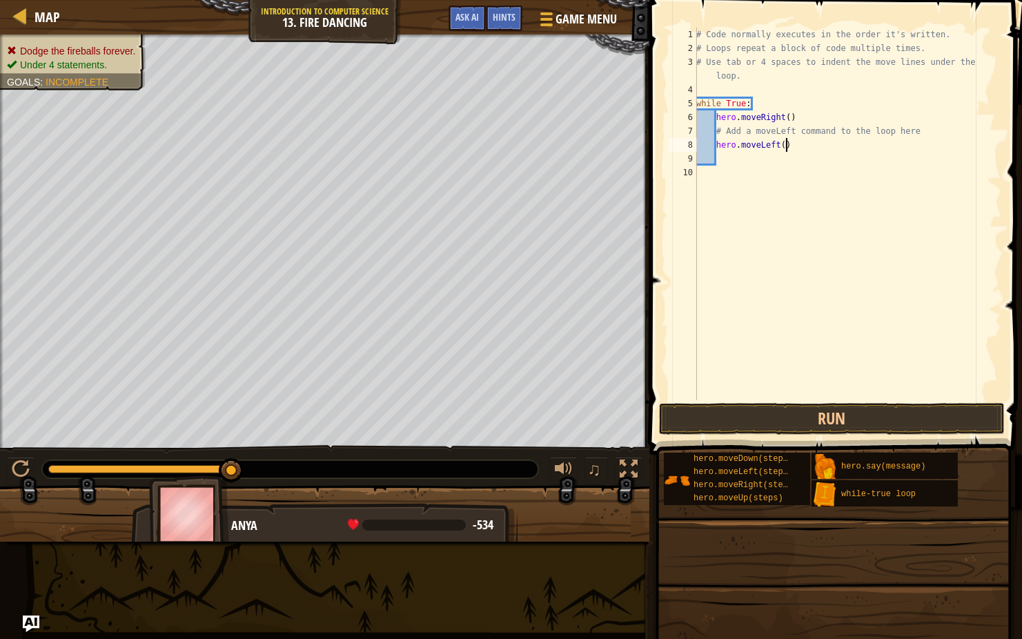
click at [785, 143] on div "# Code normally executes in the order it's written. # Loops repeat a block of c…" at bounding box center [847, 228] width 308 height 400
type textarea "hero.moveLeft()"
click at [827, 415] on button "Run" at bounding box center [832, 419] width 346 height 32
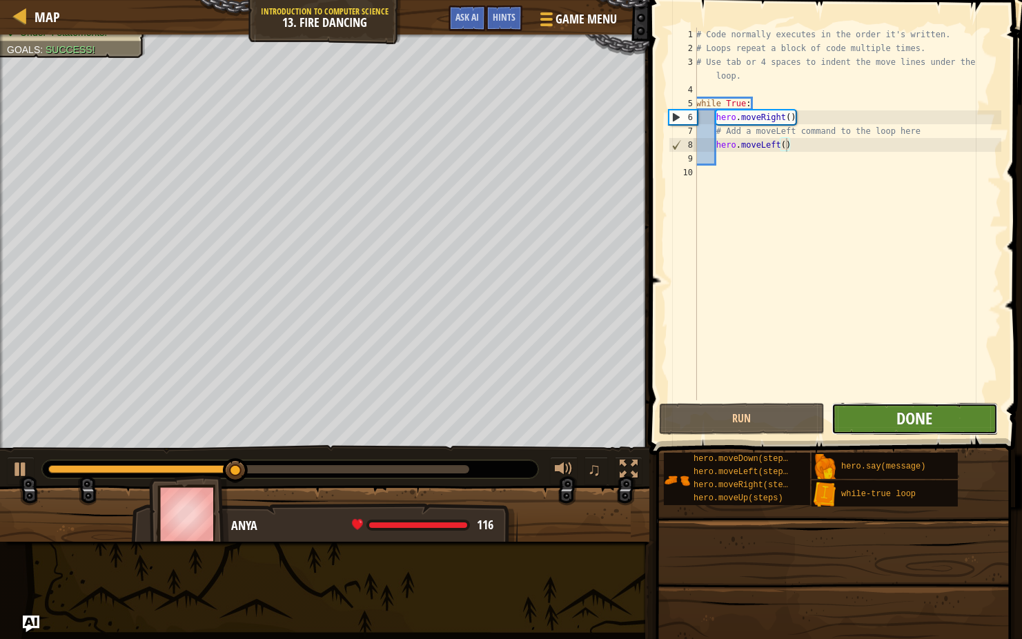
click at [930, 415] on span "Done" at bounding box center [914, 418] width 36 height 22
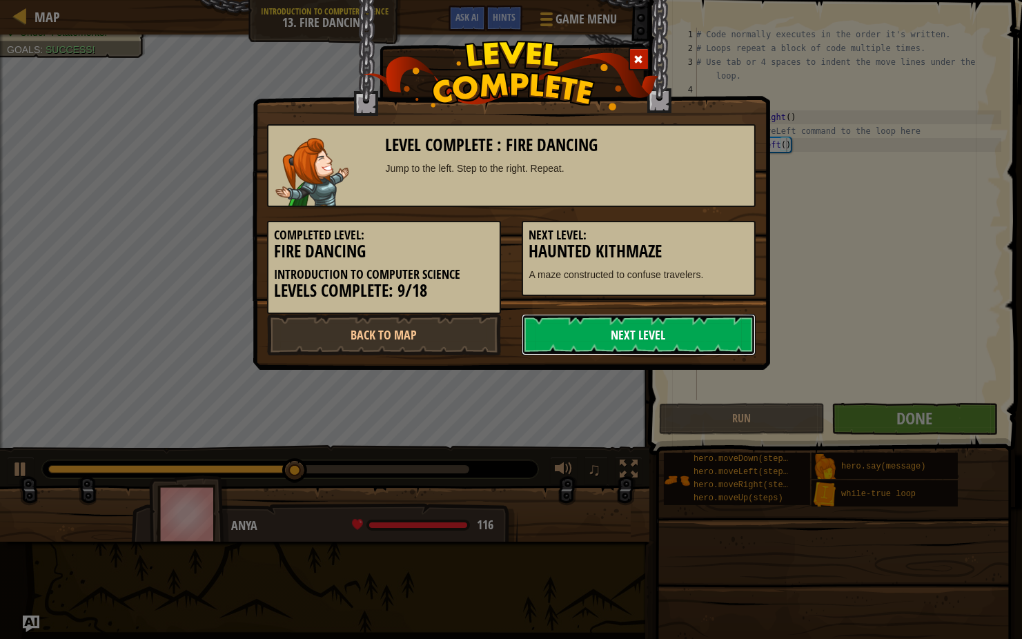
click at [638, 330] on link "Next Level" at bounding box center [639, 334] width 234 height 41
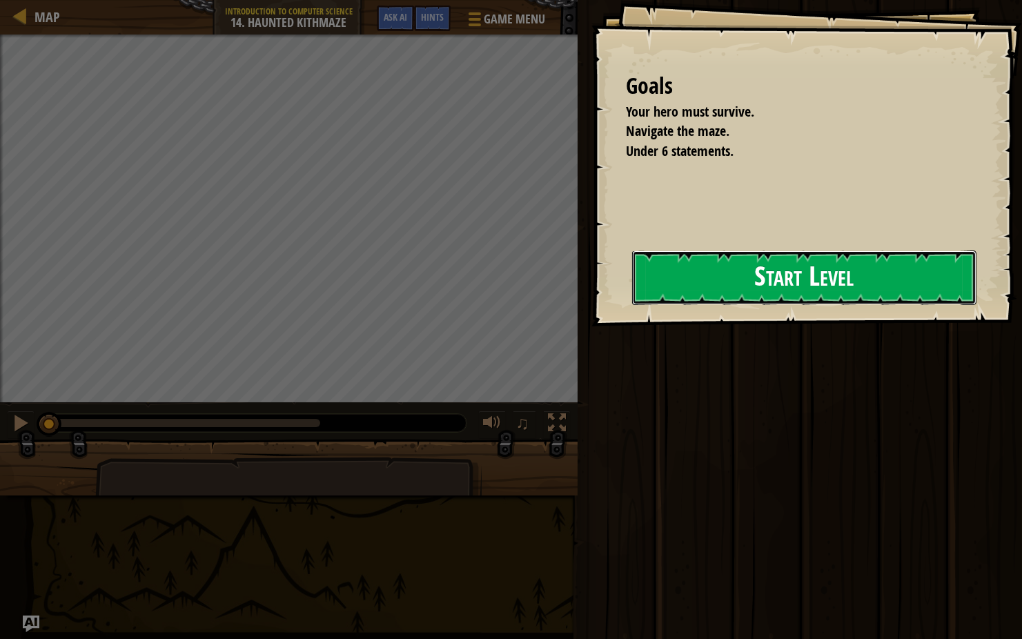
click at [793, 256] on button "Start Level" at bounding box center [804, 277] width 344 height 54
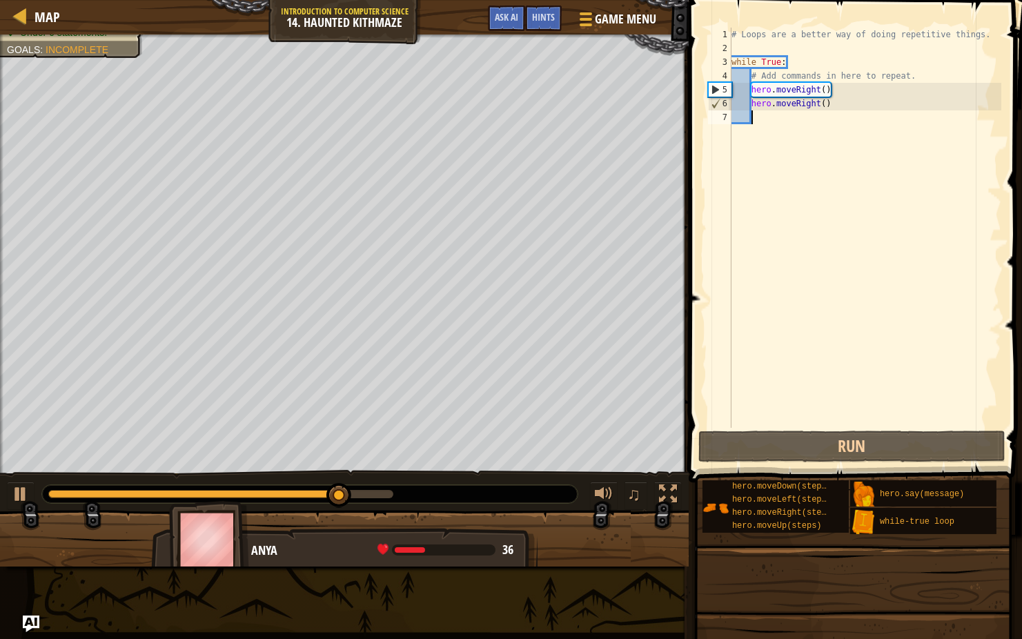
click at [833, 99] on div "# Loops are a better way of doing repetitive things. while True : # Add command…" at bounding box center [864, 242] width 272 height 428
type textarea "hero.moveRight()"
click at [823, 105] on div "# Loops are a better way of doing repetitive things. while True : # Add command…" at bounding box center [864, 242] width 272 height 428
click at [829, 110] on div "# Loops are a better way of doing repetitive things. while True : # Add command…" at bounding box center [864, 242] width 272 height 428
click at [826, 108] on div "# Loops are a better way of doing repetitive things. while True : # Add command…" at bounding box center [864, 242] width 272 height 428
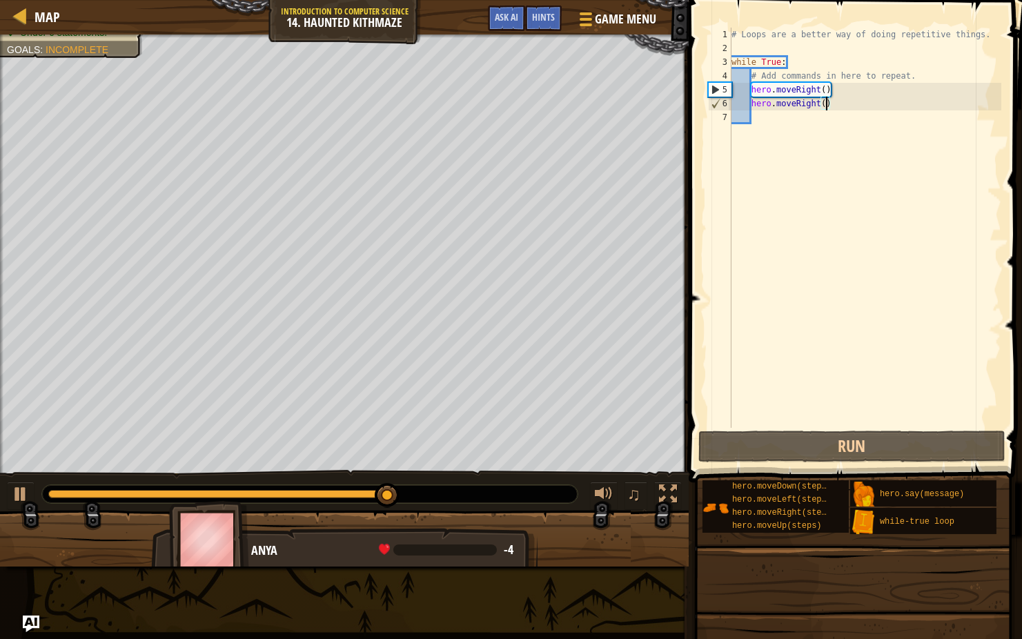
click at [735, 121] on div "# Loops are a better way of doing repetitive things. while True : # Add command…" at bounding box center [864, 242] width 272 height 428
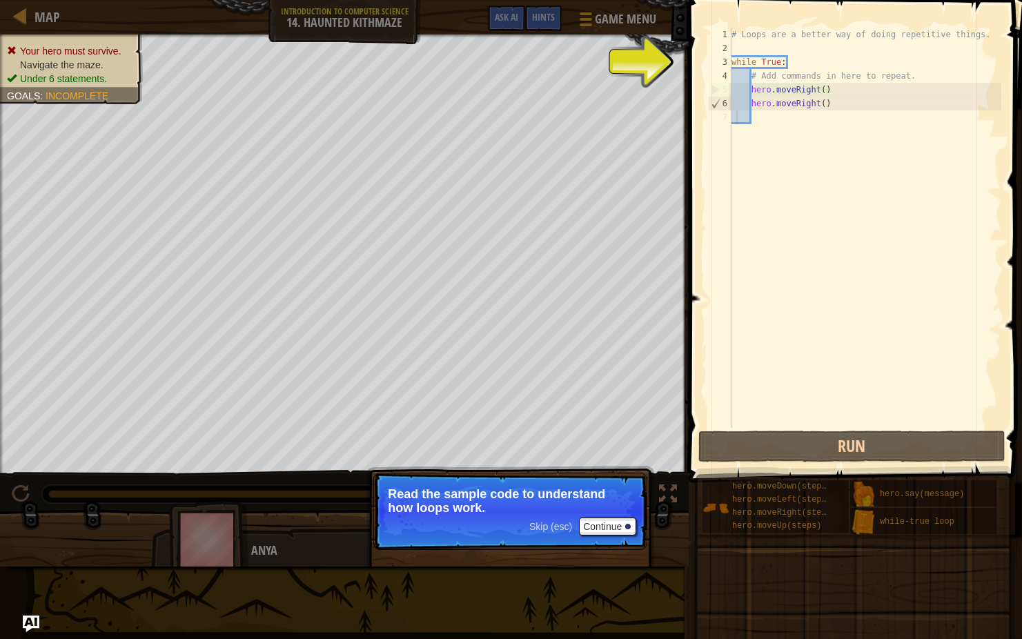
click at [766, 36] on div "# Loops are a better way of doing repetitive things. while True : # Add command…" at bounding box center [864, 242] width 272 height 428
click at [779, 58] on div "# Loops are a better way of doing repetitive things. while True : # Add command…" at bounding box center [864, 242] width 272 height 428
click at [774, 59] on div "# Loops are a better way of doing repetitive things. while True : # Add command…" at bounding box center [864, 242] width 272 height 428
click at [629, 524] on div at bounding box center [628, 527] width 6 height 6
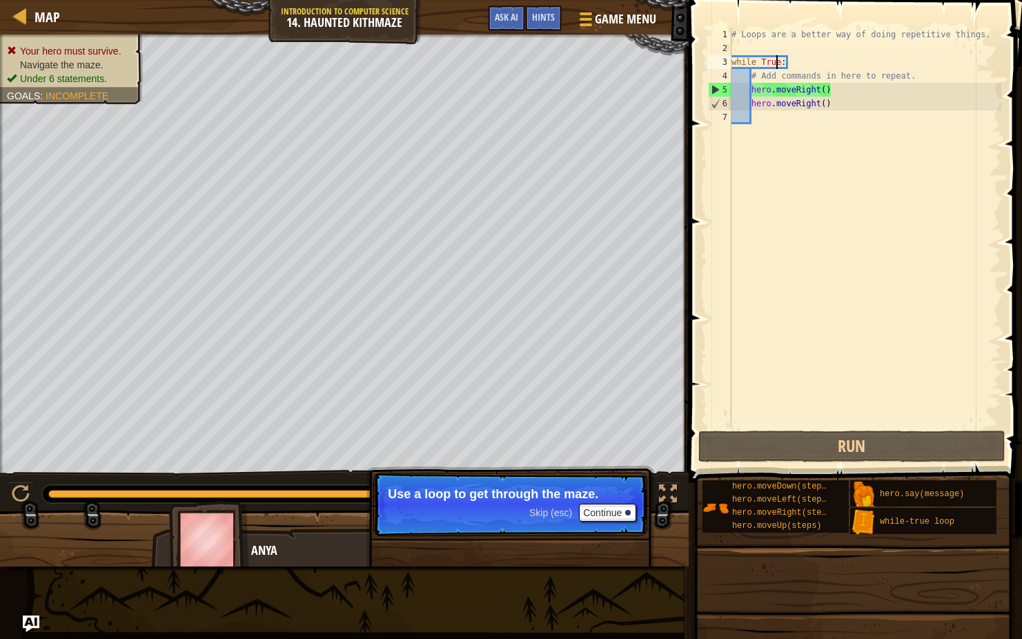
click at [628, 522] on p "Skip (esc) Continue Use a loop to get through the maze." at bounding box center [510, 504] width 274 height 63
click at [613, 518] on button "Continue" at bounding box center [607, 513] width 57 height 18
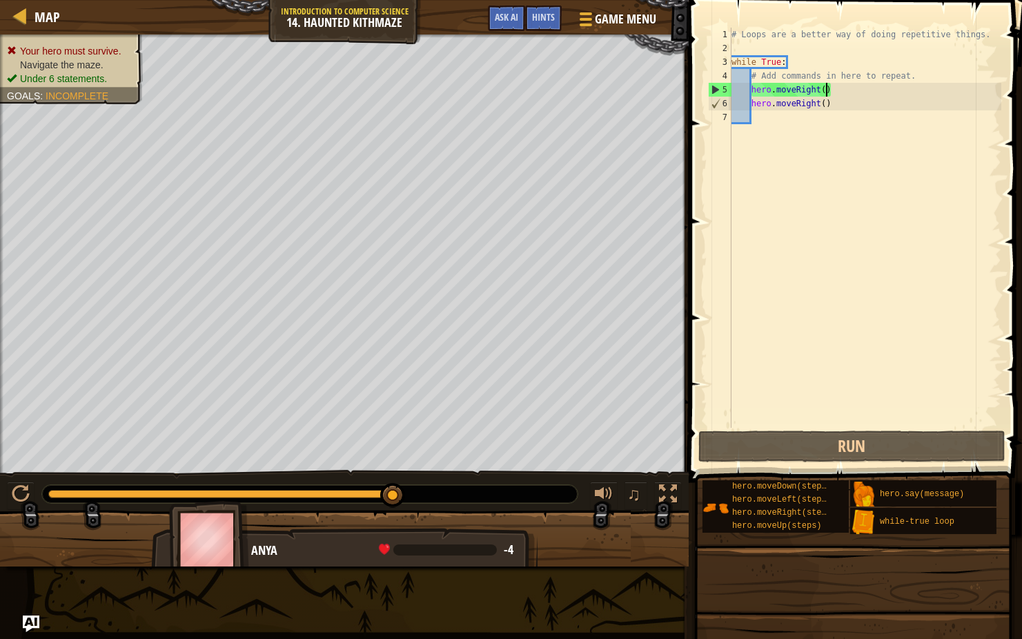
click at [825, 88] on div "# Loops are a better way of doing repetitive things. while True : # Add command…" at bounding box center [864, 242] width 272 height 428
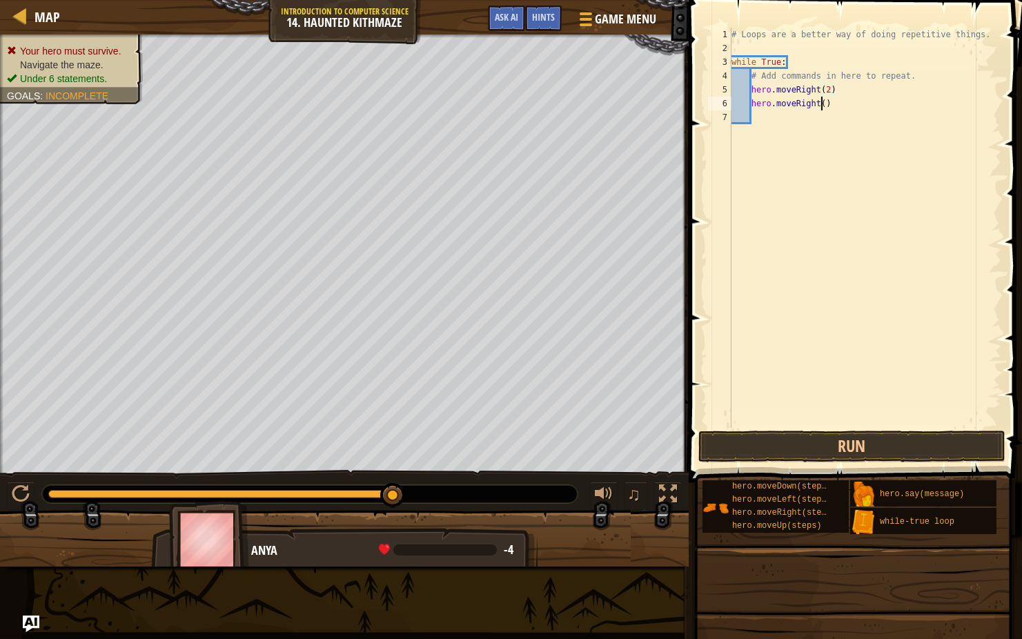
click at [820, 101] on div "# Loops are a better way of doing repetitive things. while True : # Add command…" at bounding box center [864, 242] width 272 height 428
click at [811, 101] on div "# Loops are a better way of doing repetitive things. while True : # Add command…" at bounding box center [864, 242] width 272 height 428
type textarea "hero.moveUp(2)"
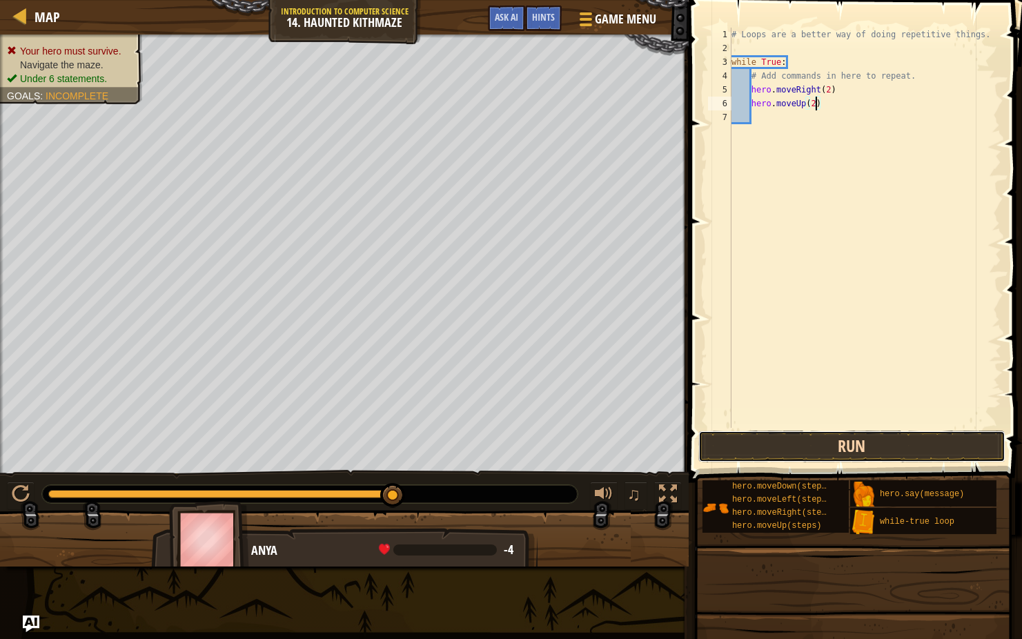
click at [840, 438] on button "Run" at bounding box center [851, 446] width 307 height 32
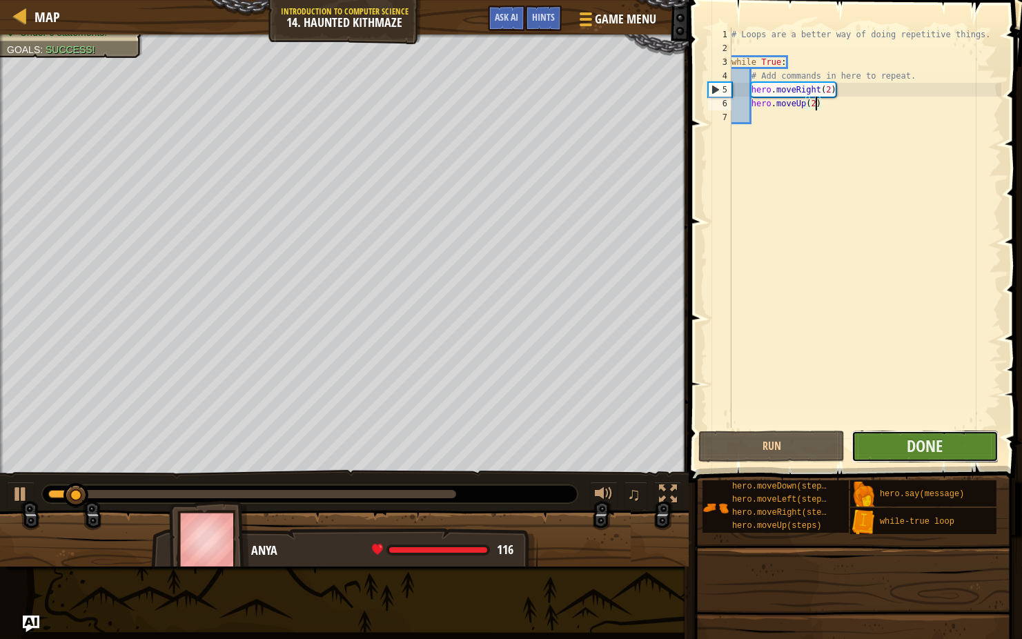
click at [958, 445] on button "Done" at bounding box center [924, 446] width 146 height 32
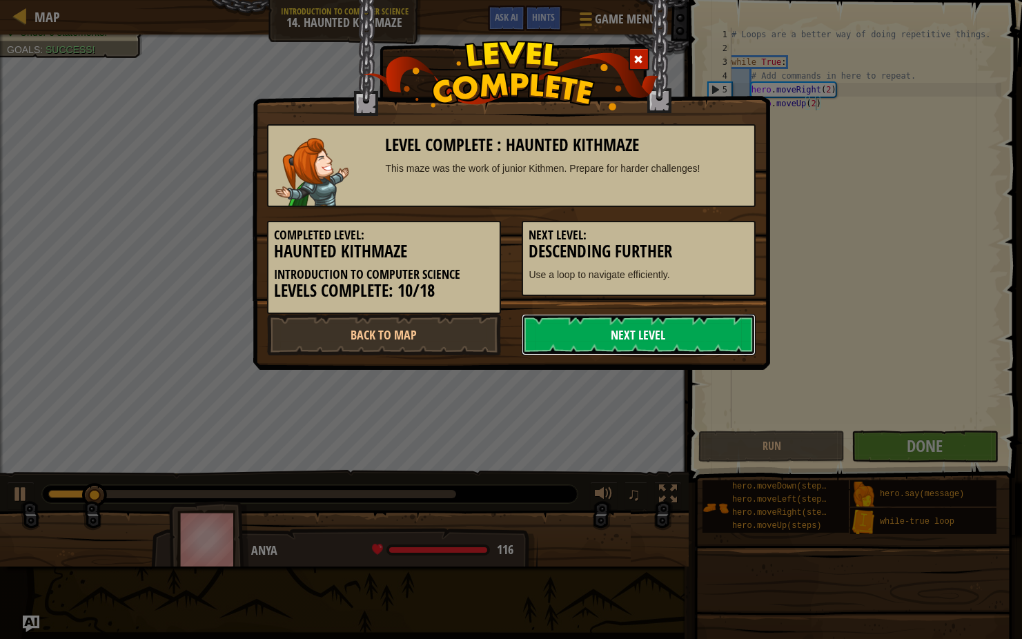
click at [635, 330] on link "Next Level" at bounding box center [639, 334] width 234 height 41
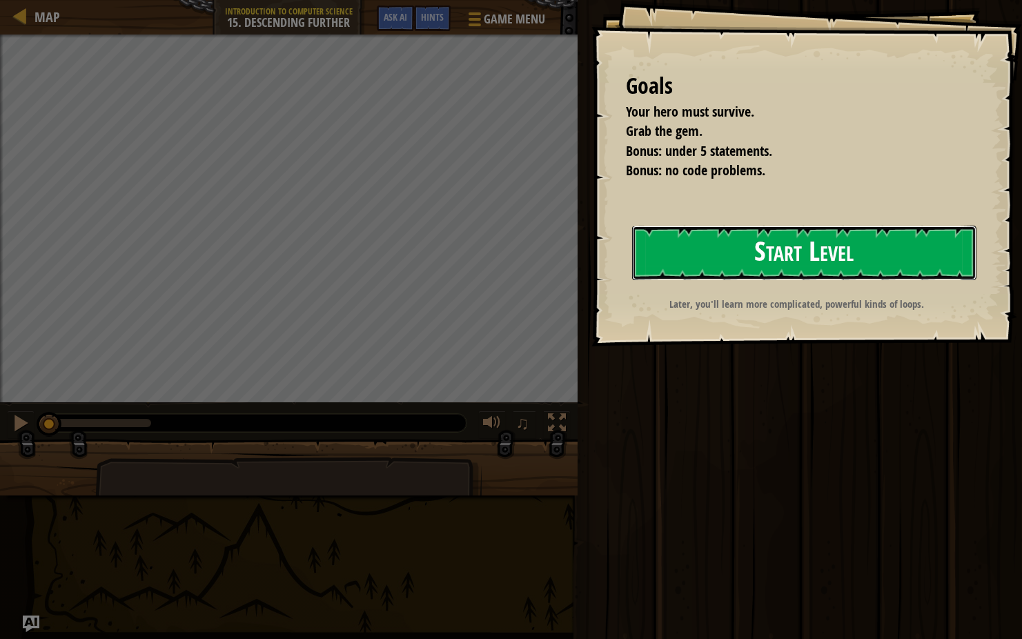
click at [862, 244] on button "Start Level" at bounding box center [804, 253] width 344 height 54
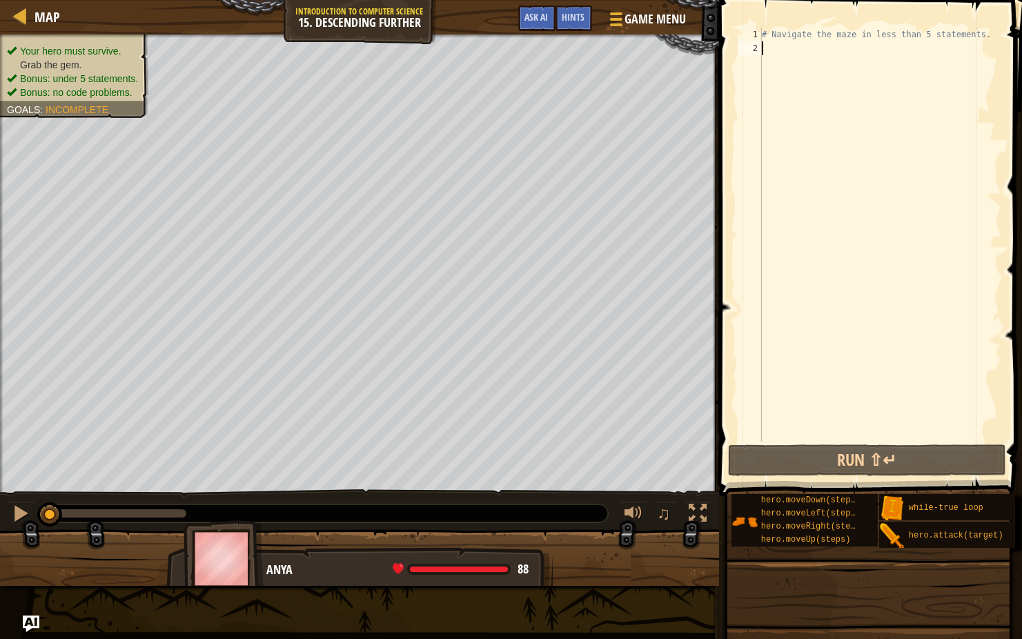
scroll to position [6, 0]
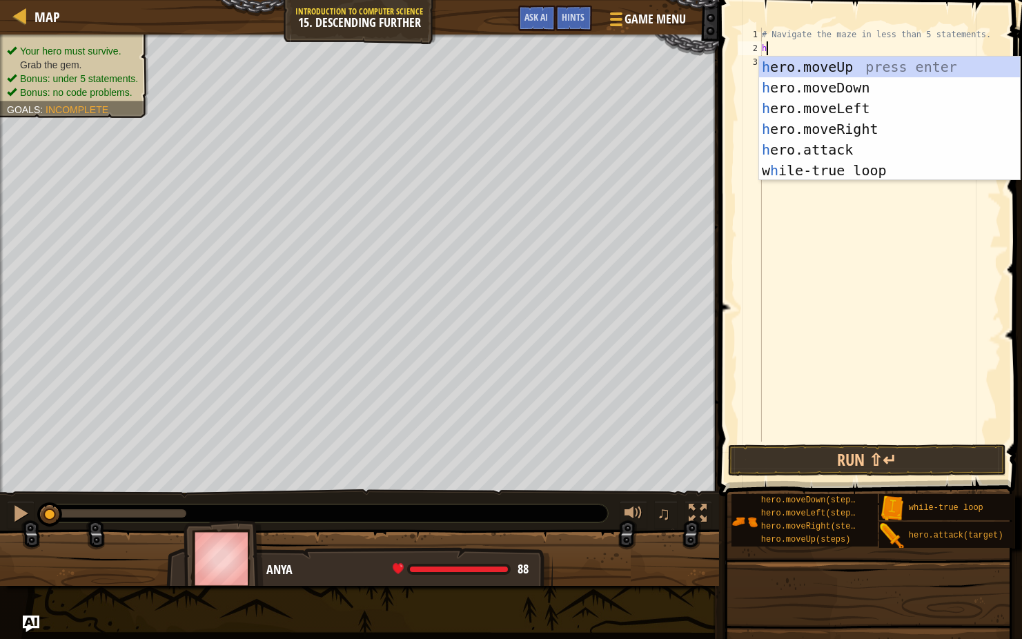
type textarea "her"
click at [870, 125] on div "her o.moveUp press enter her o.moveDown press enter her o.moveLeft press enter …" at bounding box center [889, 140] width 261 height 166
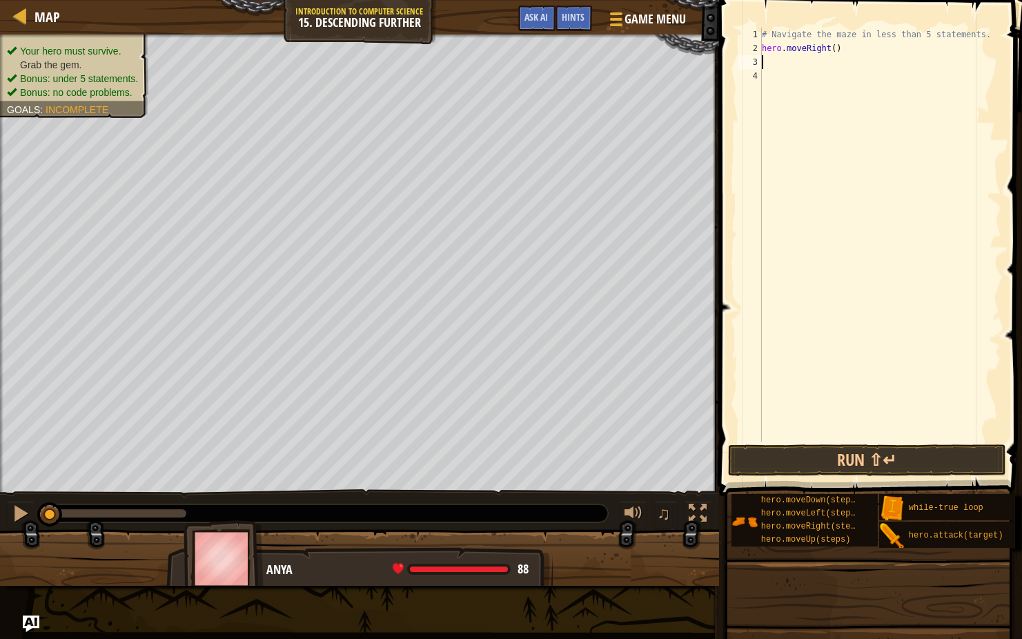
click at [835, 48] on div "# Navigate the maze in less than 5 statements. hero . moveRight ( )" at bounding box center [880, 249] width 242 height 442
type textarea "hero.moveRight(2)"
click at [813, 65] on div "# Navigate the maze in less than 5 statements. hero . moveRight ( 2 )" at bounding box center [880, 249] width 242 height 442
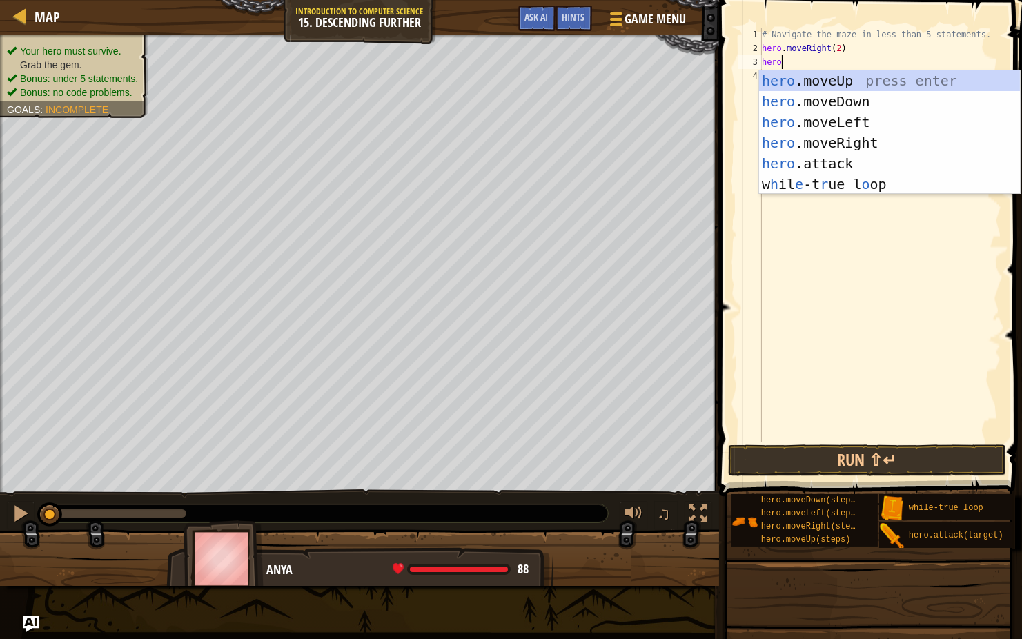
type textarea "hero"
click at [837, 99] on div "hero .moveUp press enter hero .moveDown press enter hero .moveLeft press enter …" at bounding box center [889, 153] width 261 height 166
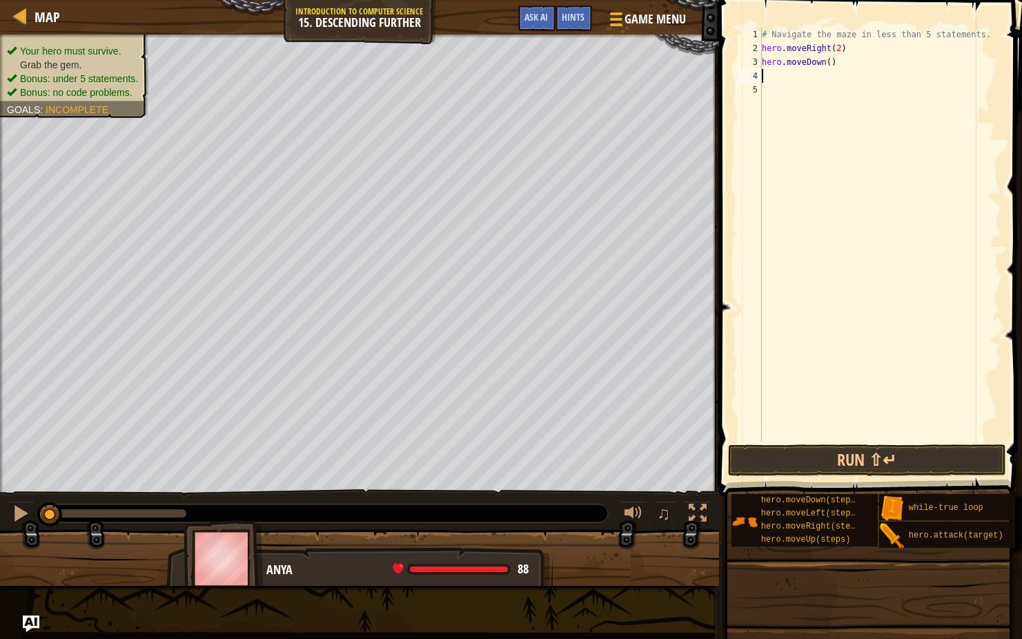
click at [831, 61] on div "# Navigate the maze in less than 5 statements. hero . moveRight ( 2 ) hero . mo…" at bounding box center [880, 249] width 242 height 442
click at [762, 43] on div "# Navigate the maze in less than 5 statements. hero . moveRight ( 2 ) hero . mo…" at bounding box center [880, 249] width 242 height 442
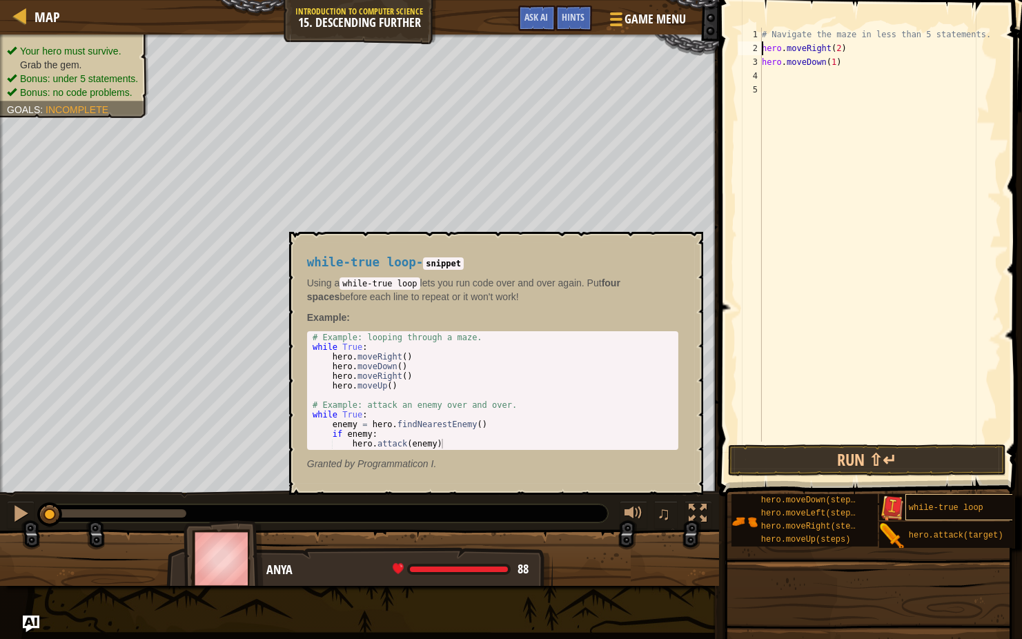
type textarea "hero.moveRight(2)"
click at [938, 504] on span "while-true loop" at bounding box center [946, 508] width 75 height 10
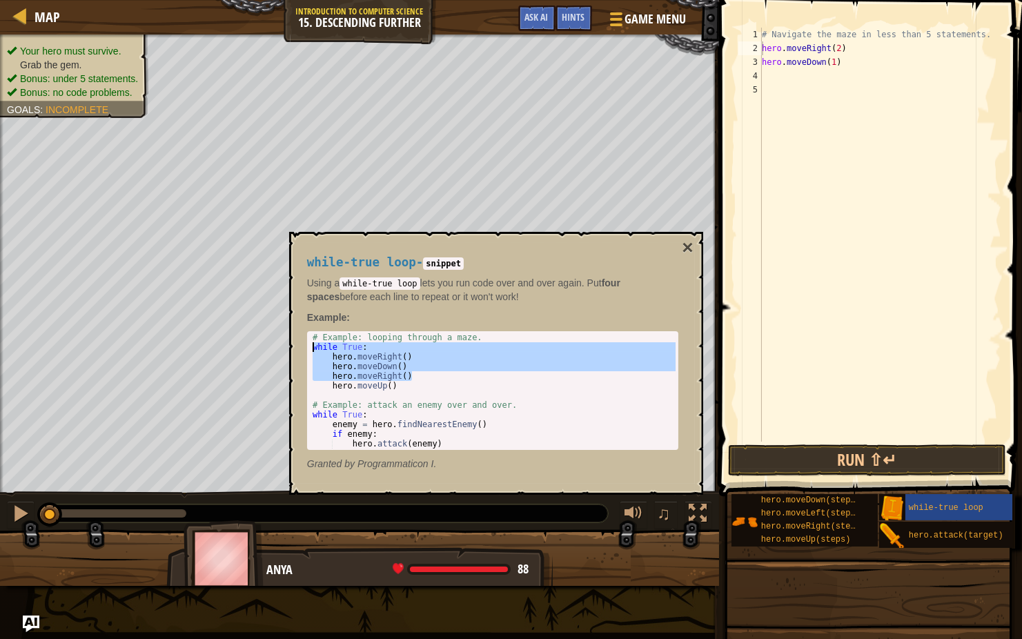
click at [258, 0] on body "Map Introduction to Computer Science 15. Descending Further Game Menu Done Hint…" at bounding box center [511, 0] width 1022 height 0
type textarea "while True: hero.moveRight()"
click at [762, 43] on div "# Navigate the maze in less than 5 statements. hero . moveRight ( 2 ) hero . mo…" at bounding box center [880, 249] width 242 height 442
drag, startPoint x: 846, startPoint y: 56, endPoint x: 757, endPoint y: 41, distance: 90.2
click at [757, 41] on div "hero.moveRight(2) 1 2 3 4 5 # Navigate the maze in less than 5 statements. hero…" at bounding box center [868, 235] width 266 height 414
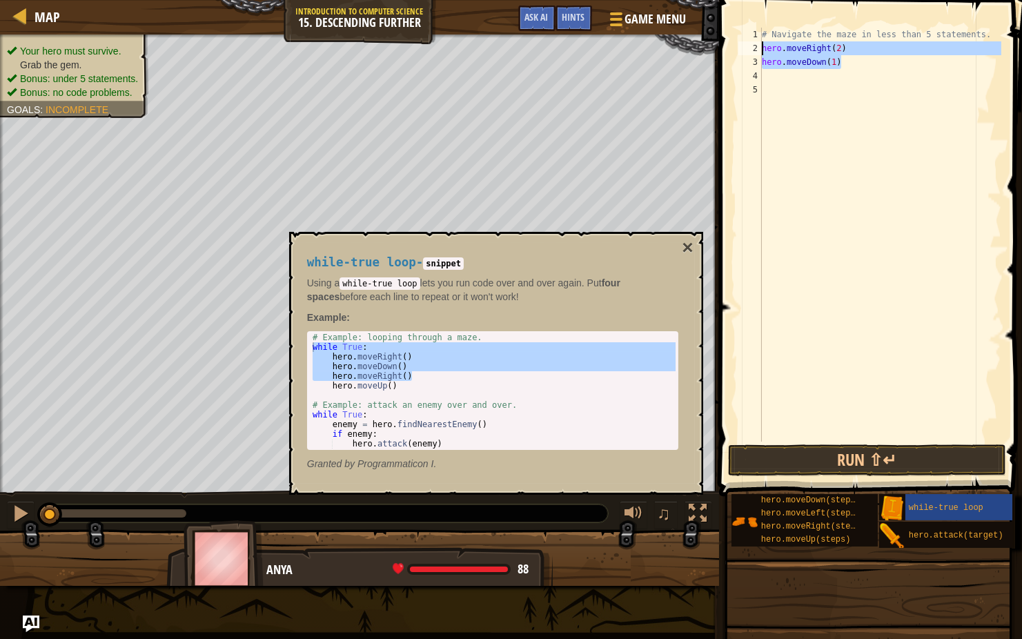
type textarea "hero.moveRight(2) hero.moveDown(1)"
paste textarea "hero.moveRight()"
type textarea "hero.moveRight()"
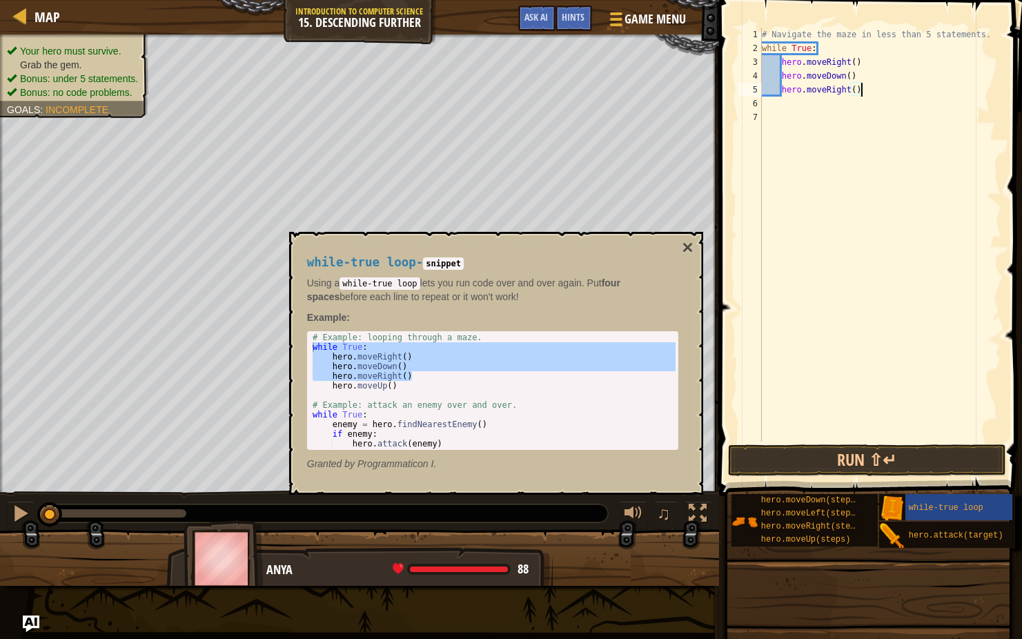
click at [849, 103] on div "# Navigate the maze in less than 5 statements. while True : hero . moveRight ( …" at bounding box center [880, 249] width 242 height 442
click at [856, 63] on div "# Navigate the maze in less than 5 statements. while True : hero . moveRight ( …" at bounding box center [880, 249] width 242 height 442
click at [851, 75] on div "# Navigate the maze in less than 5 statements. while True : hero . moveRight ( …" at bounding box center [880, 249] width 242 height 442
click at [691, 247] on button "×" at bounding box center [687, 247] width 11 height 19
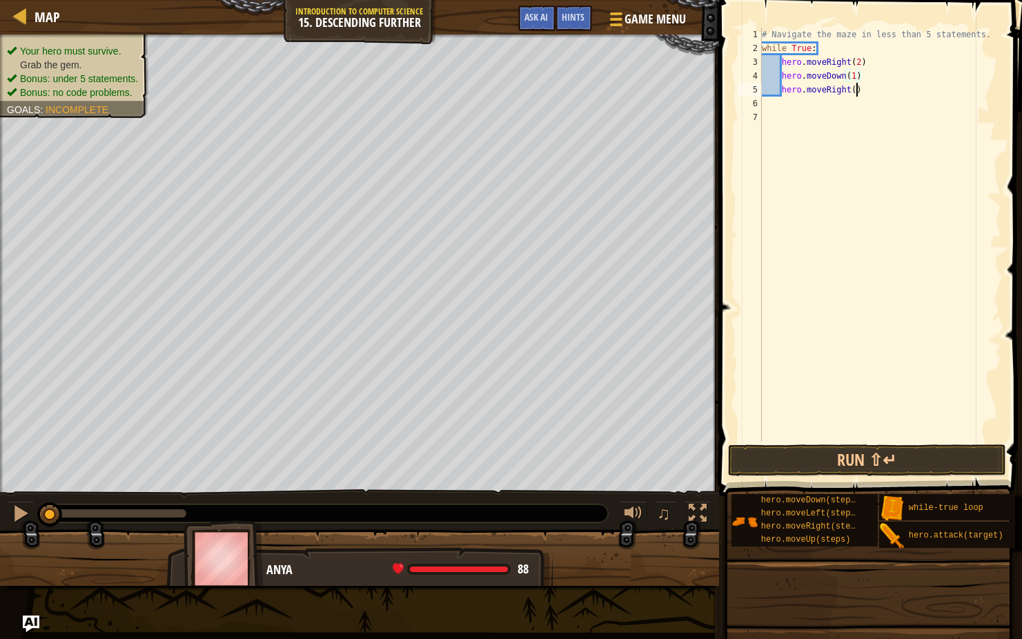
click at [856, 95] on div "# Navigate the maze in less than 5 statements. while True : hero . moveRight ( …" at bounding box center [880, 249] width 242 height 442
type textarea "hero.moveRight(2)"
click at [880, 94] on div "# Navigate the maze in less than 5 statements. while True : hero . moveRight ( …" at bounding box center [880, 249] width 242 height 442
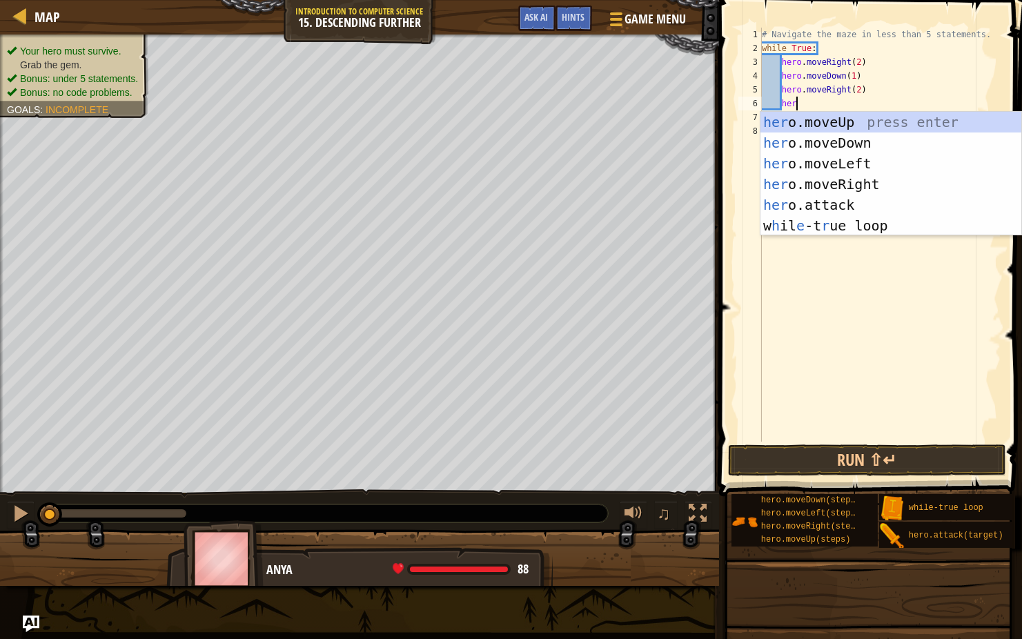
type textarea "hero"
click at [896, 133] on div "hero .moveUp press enter hero .moveDown press enter hero .moveLeft press enter …" at bounding box center [890, 195] width 261 height 166
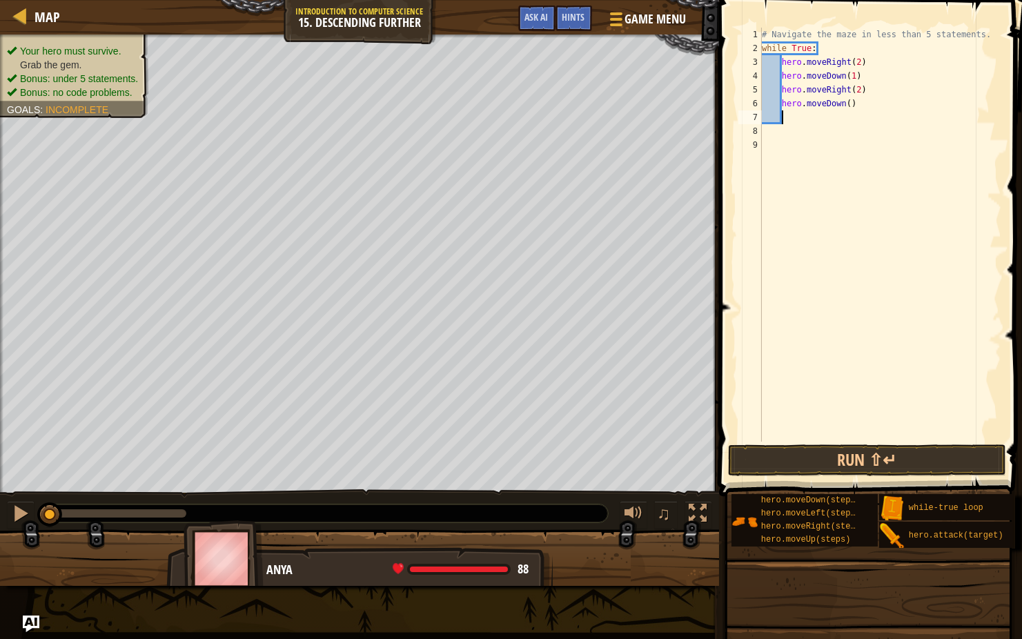
type textarea "1"
click at [848, 99] on div "# Navigate the maze in less than 5 statements. while True : hero . moveRight ( …" at bounding box center [880, 249] width 242 height 442
click at [858, 104] on div "# Navigate the maze in less than 5 statements. while True : hero . moveRight ( …" at bounding box center [880, 249] width 242 height 442
click at [851, 102] on div "# Navigate the maze in less than 5 statements. while True : hero . moveRight ( …" at bounding box center [880, 249] width 242 height 442
type textarea "hero.moveDown(1)"
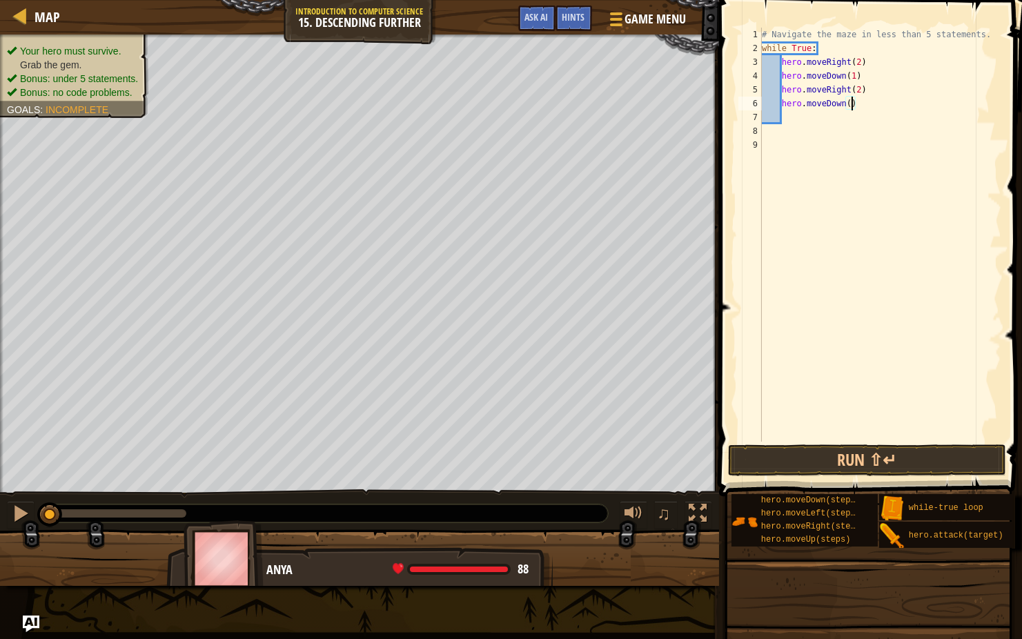
scroll to position [6, 7]
click at [833, 109] on div "# Navigate the maze in less than 5 statements. while True : hero . moveRight ( …" at bounding box center [880, 249] width 242 height 442
click at [819, 116] on div "# Navigate the maze in less than 5 statements. while True : hero . moveRight ( …" at bounding box center [880, 249] width 242 height 442
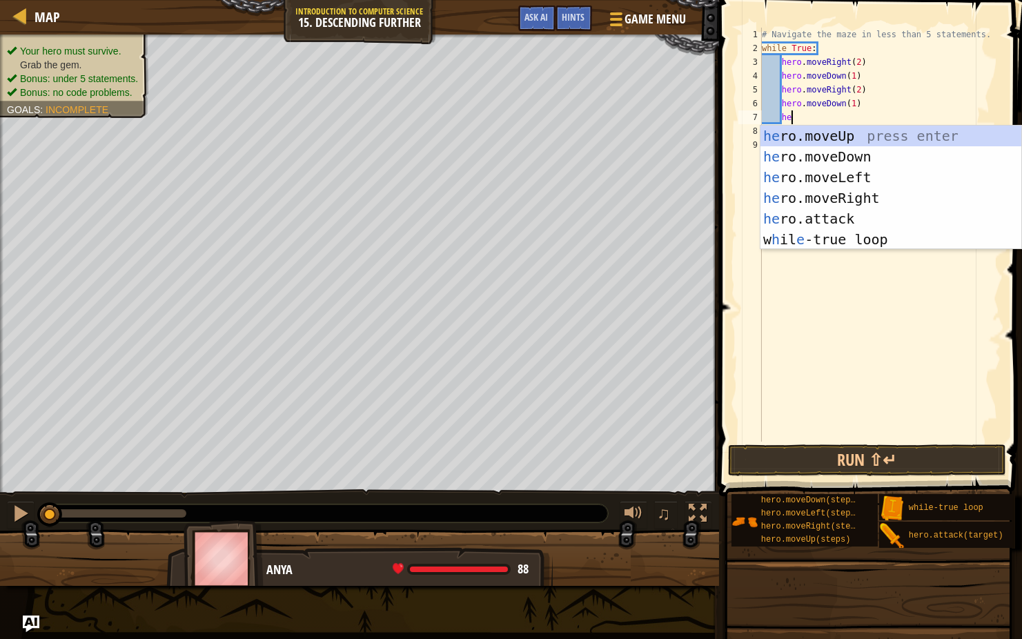
type textarea "hero"
click at [851, 195] on div "hero .moveUp press enter hero .moveDown press enter hero .moveLeft press enter …" at bounding box center [890, 209] width 261 height 166
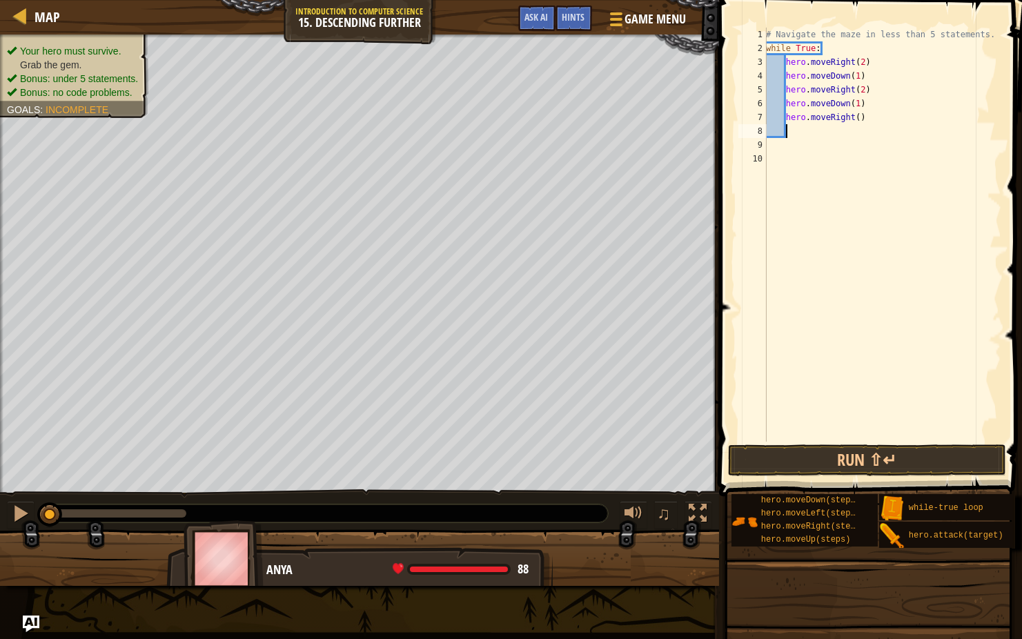
scroll to position [6, 0]
click at [861, 116] on div "# Navigate the maze in less than 5 statements. while True : hero . moveRight ( …" at bounding box center [882, 249] width 238 height 442
type textarea "hero.moveRight(2)"
click at [861, 446] on button "Run ⇧↵" at bounding box center [867, 460] width 278 height 32
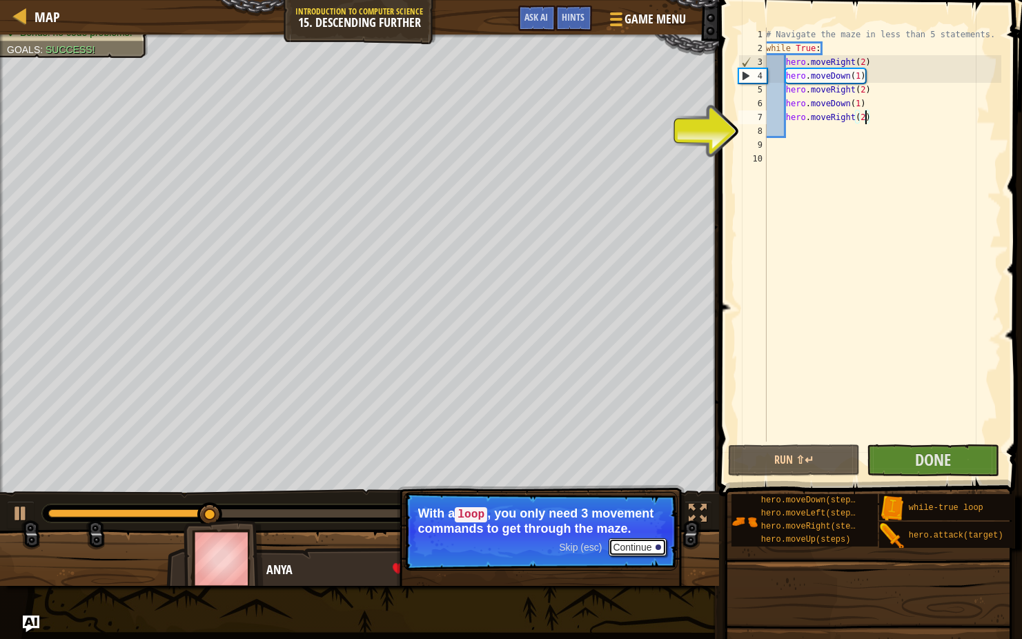
click at [647, 545] on button "Continue" at bounding box center [636, 547] width 57 height 18
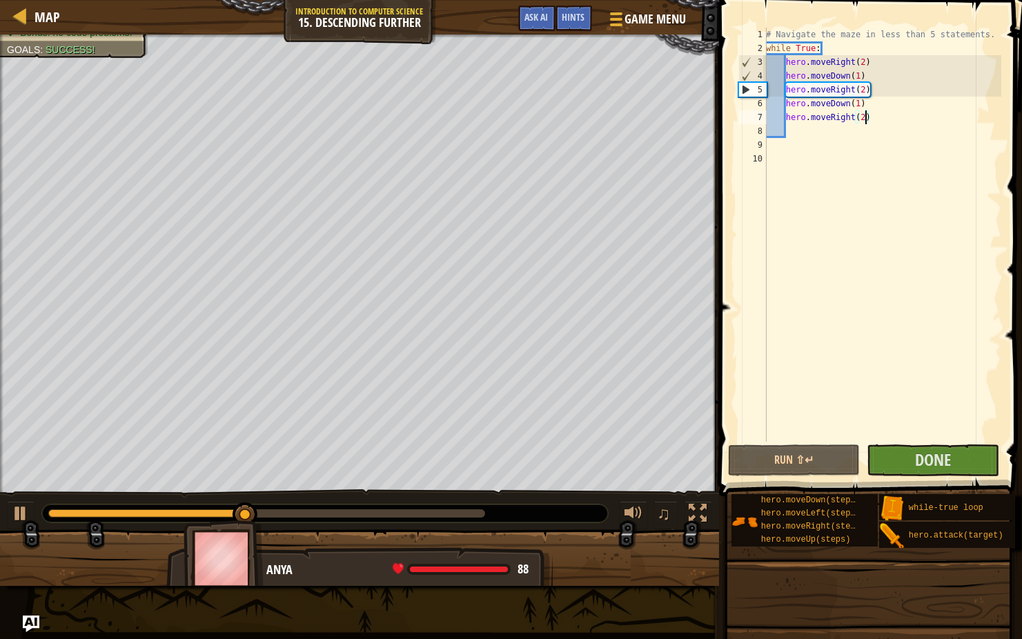
click at [891, 114] on div "# Navigate the maze in less than 5 statements. while True : hero . moveRight ( …" at bounding box center [882, 249] width 238 height 442
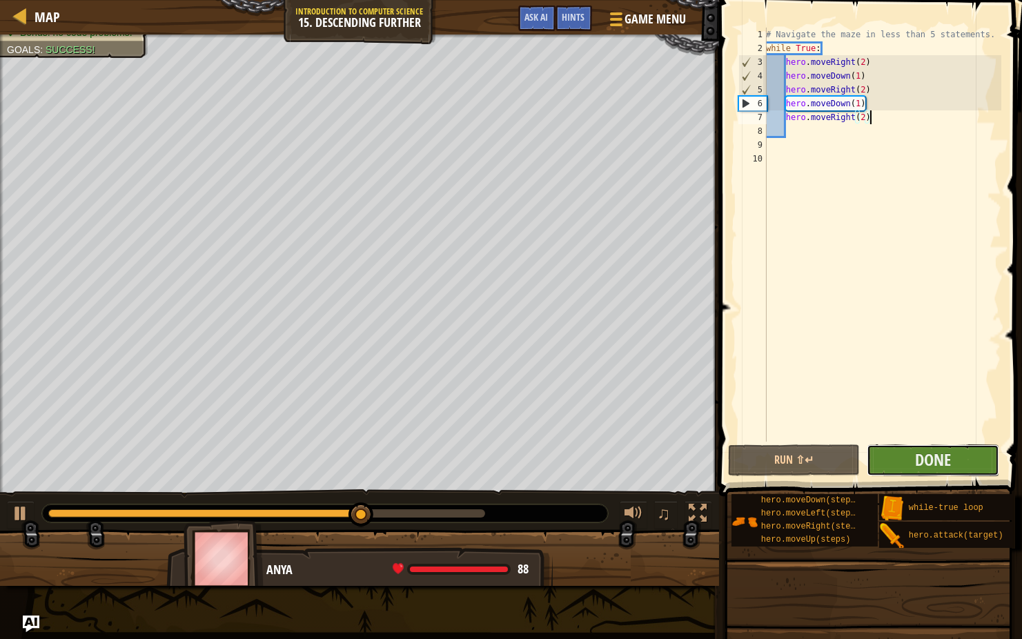
click at [948, 474] on button "Done" at bounding box center [932, 460] width 132 height 32
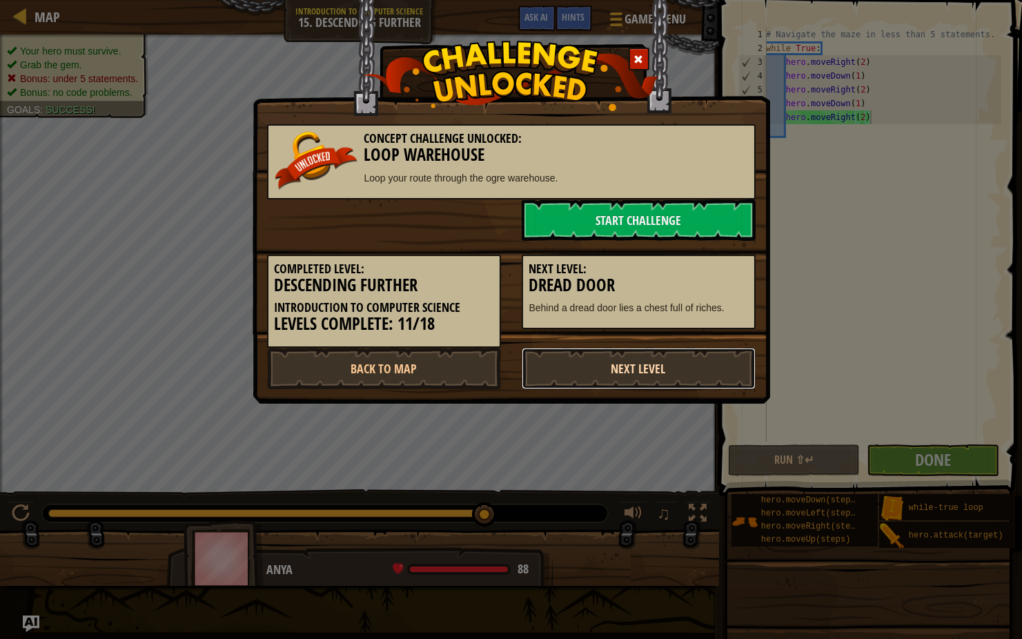
click at [614, 364] on link "Next Level" at bounding box center [639, 368] width 234 height 41
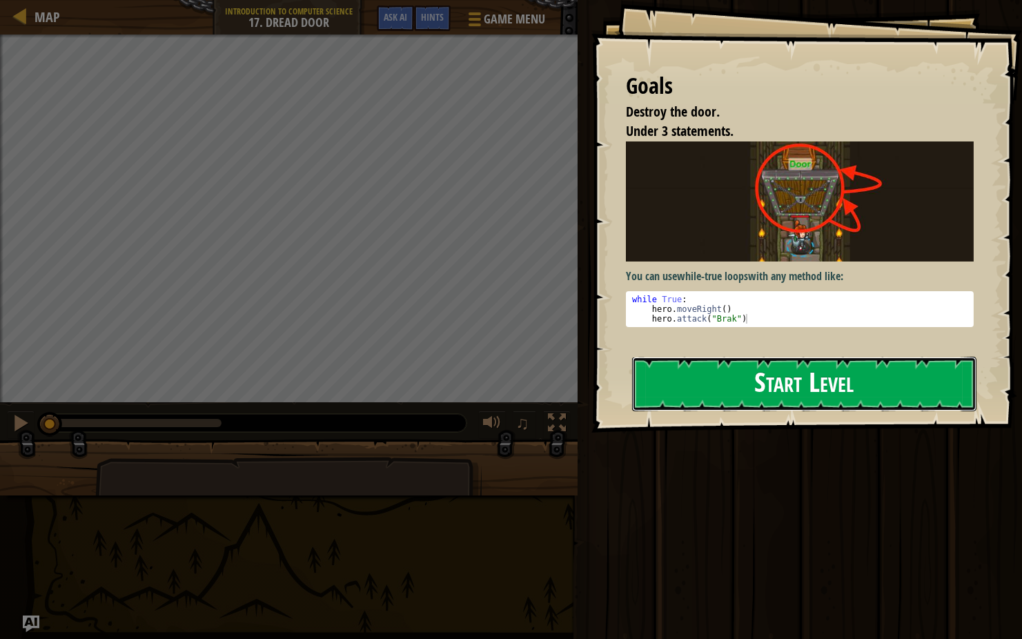
click at [809, 357] on button "Start Level" at bounding box center [804, 384] width 344 height 54
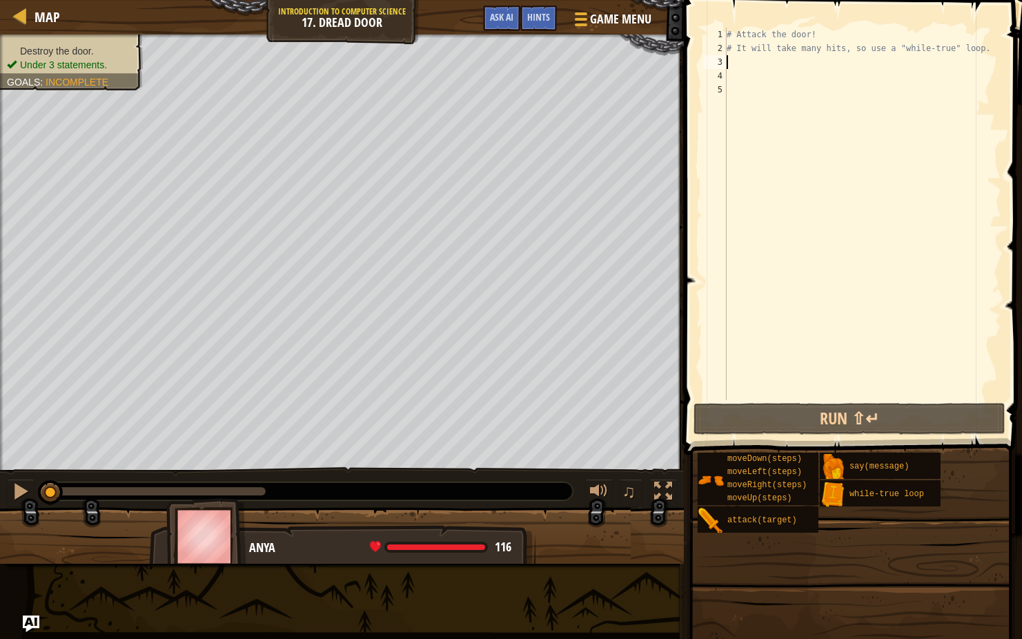
click at [739, 60] on div "# Attack the door! # It will take many hits, so use a "while-true" loop." at bounding box center [862, 228] width 277 height 400
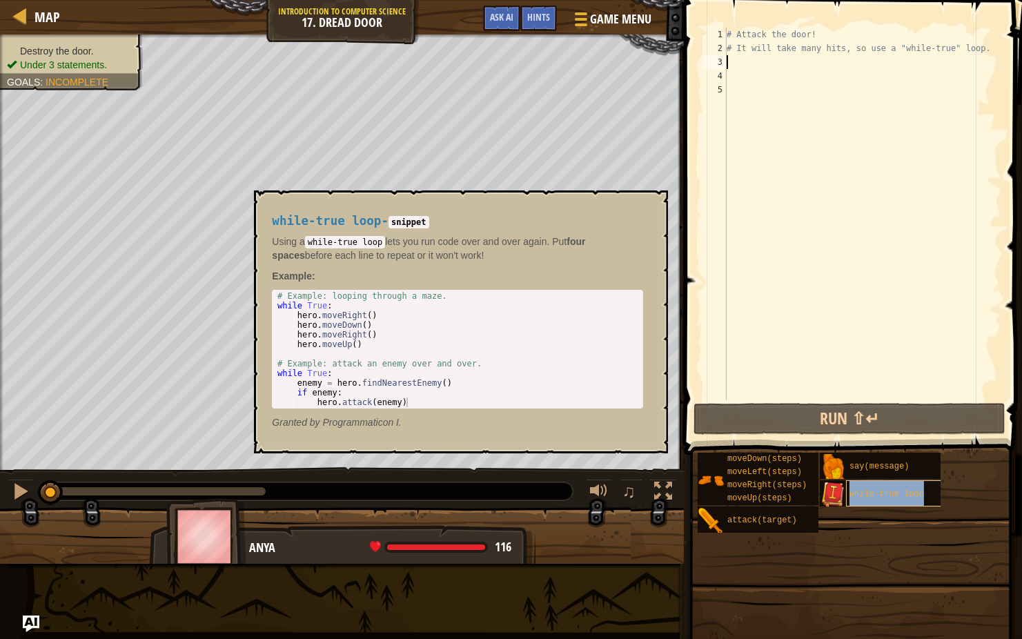
click at [889, 495] on span "while-true loop" at bounding box center [886, 494] width 75 height 10
click at [650, 206] on button "×" at bounding box center [652, 206] width 11 height 19
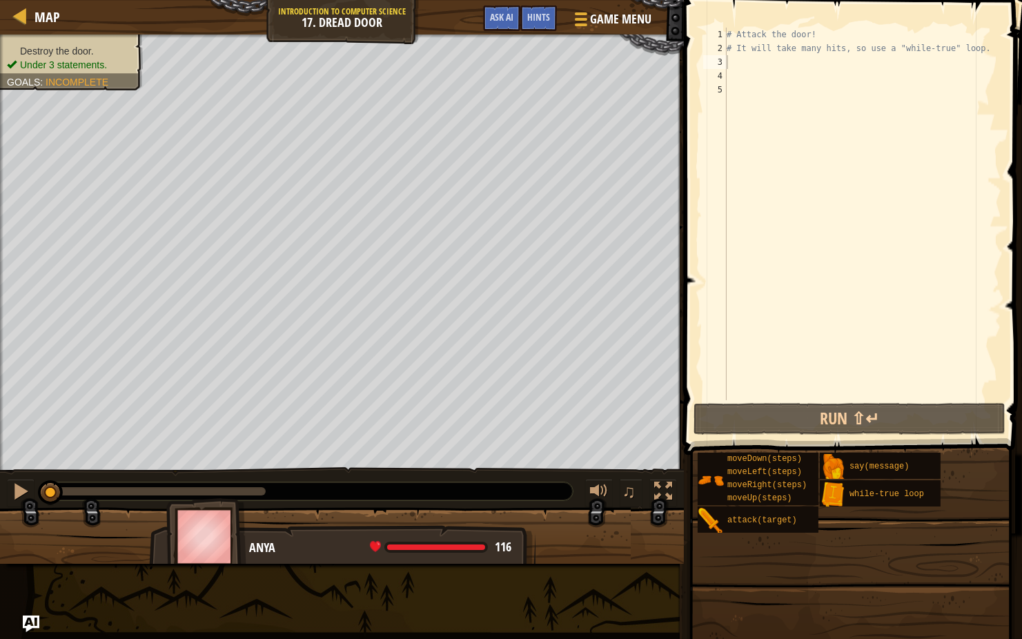
click at [737, 59] on div "# Attack the door! # It will take many hits, so use a "while-true" loop." at bounding box center [862, 228] width 277 height 400
paste textarea "hero.moveRight()"
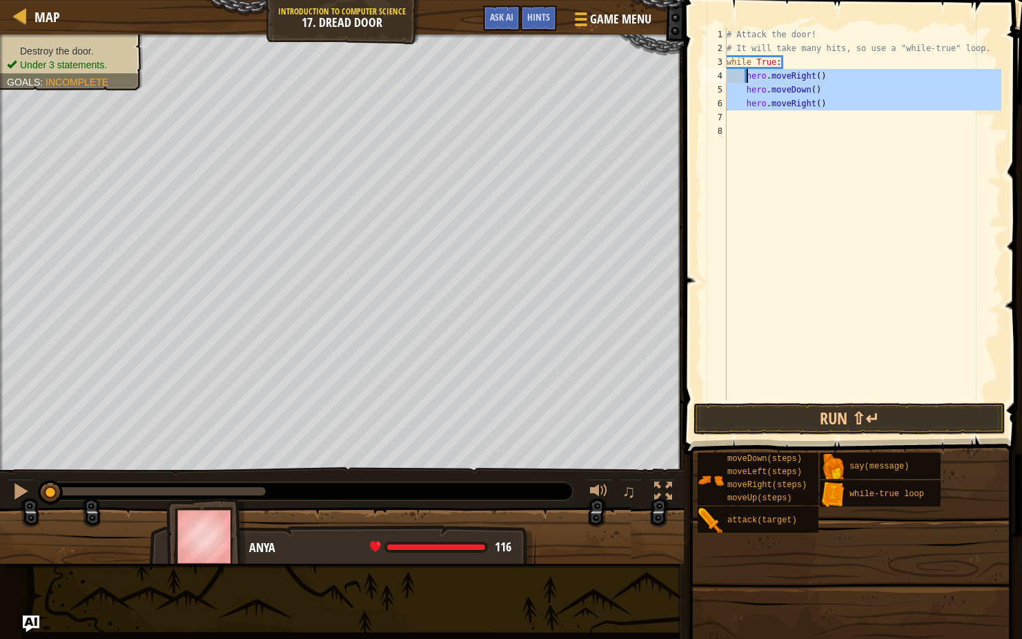
drag, startPoint x: 833, startPoint y: 110, endPoint x: 746, endPoint y: 80, distance: 91.4
click at [746, 80] on div "# Attack the door! # It will take many hits, so use a "while-true" loop. while …" at bounding box center [862, 228] width 277 height 400
type textarea "hero.moveRight() hero.moveDown()"
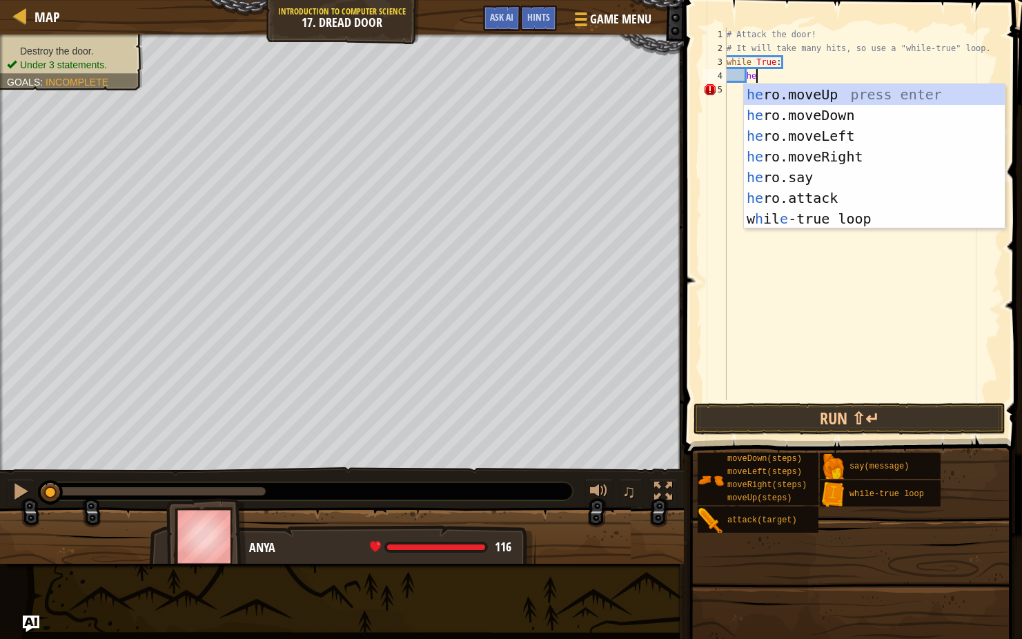
scroll to position [6, 2]
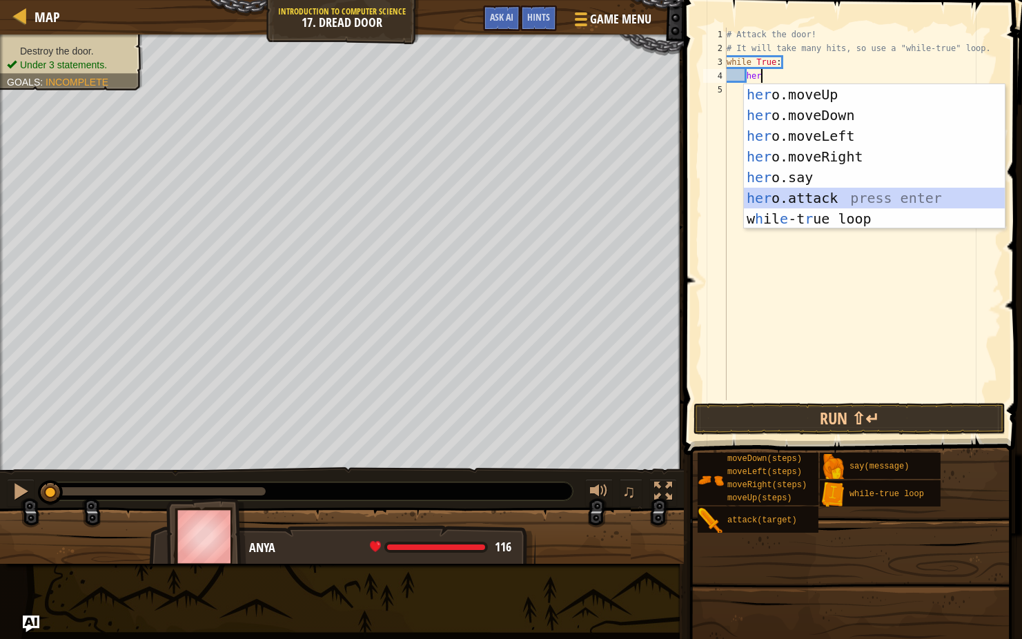
click at [808, 196] on div "her o.moveUp press enter her o.moveDown press enter her o.moveLeft press enter …" at bounding box center [874, 177] width 261 height 186
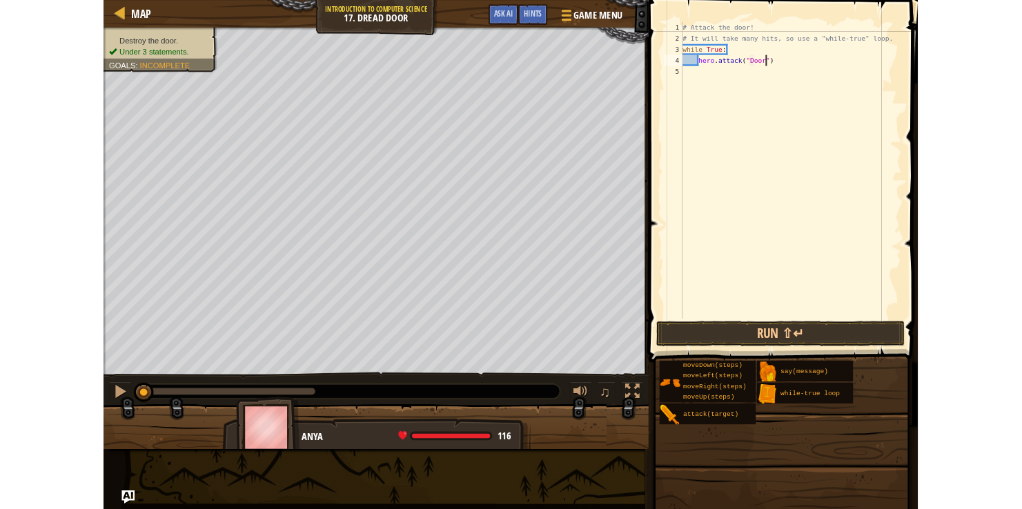
scroll to position [6, 8]
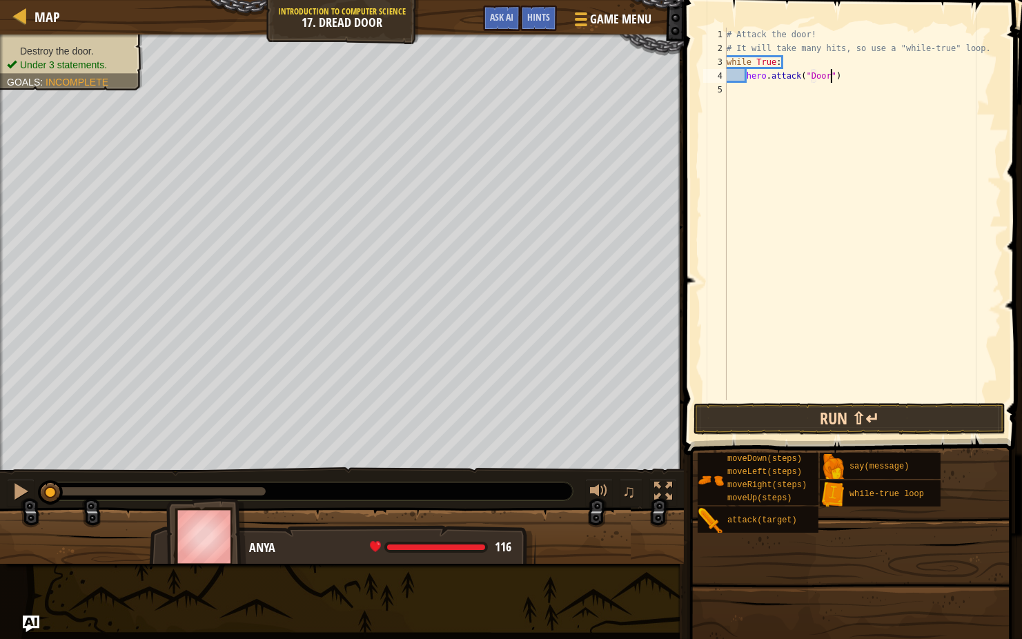
type textarea "hero.attack("Door")"
click at [866, 420] on button "Run ⇧↵" at bounding box center [849, 419] width 312 height 32
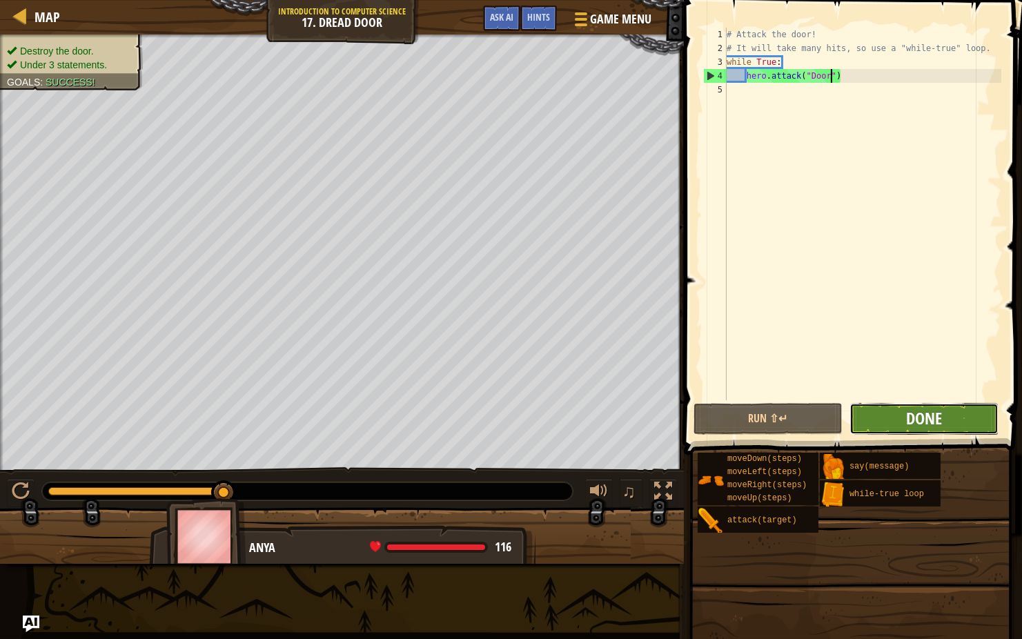
click at [912, 423] on span "Done" at bounding box center [924, 418] width 36 height 22
